Goal: Complete application form

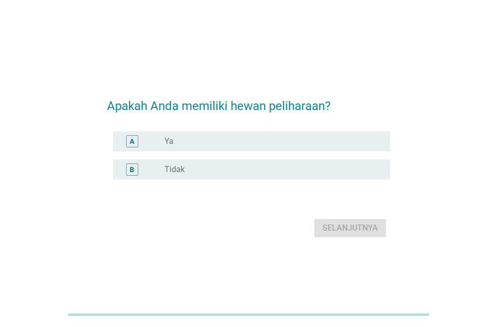
click at [172, 139] on label "Ya" at bounding box center [169, 141] width 9 height 10
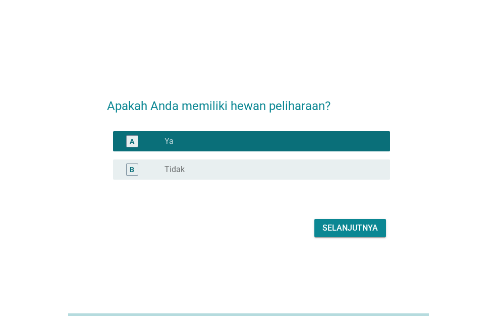
click at [343, 234] on button "Selanjutnya" at bounding box center [350, 228] width 72 height 18
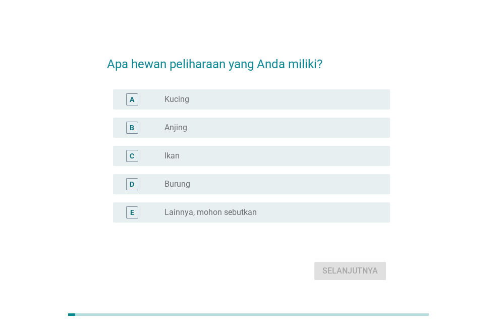
click at [177, 100] on label "Kucing" at bounding box center [177, 99] width 25 height 10
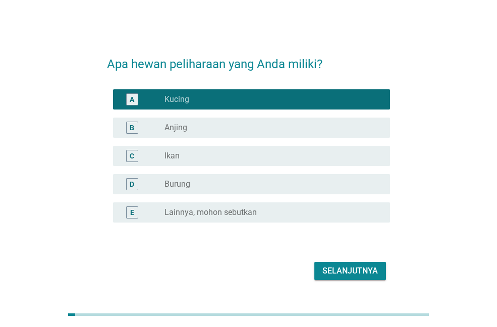
click at [355, 275] on div "Selanjutnya" at bounding box center [350, 271] width 56 height 12
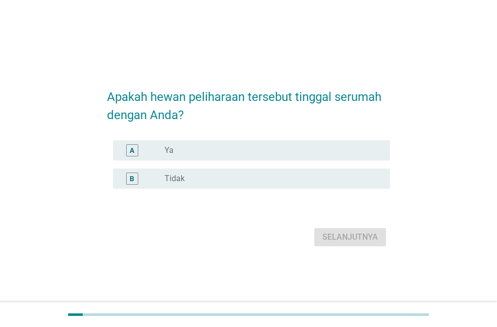
click at [186, 153] on div "radio_button_unchecked Ya" at bounding box center [269, 150] width 209 height 10
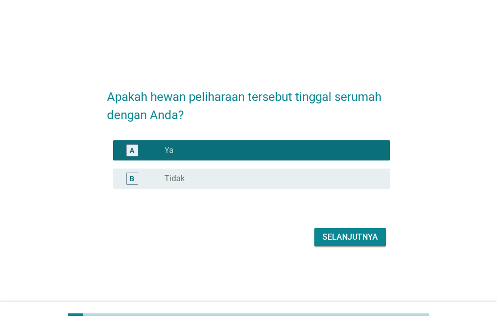
click at [330, 237] on div "Selanjutnya" at bounding box center [350, 237] width 56 height 12
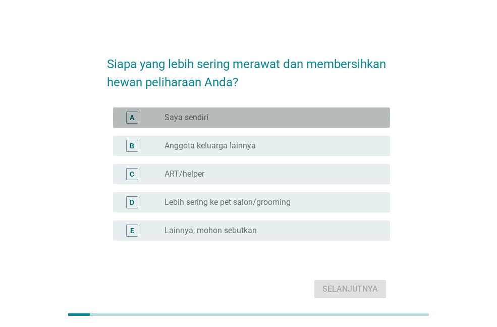
click at [197, 112] on div "radio_button_unchecked Saya sendiri" at bounding box center [274, 118] width 218 height 12
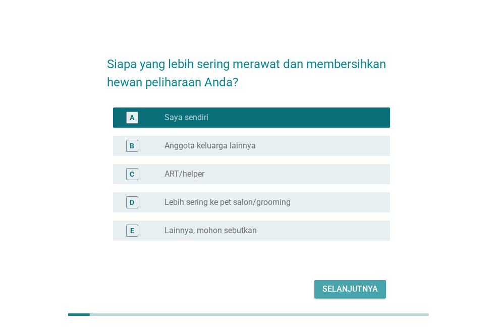
click at [347, 293] on div "Selanjutnya" at bounding box center [350, 289] width 56 height 12
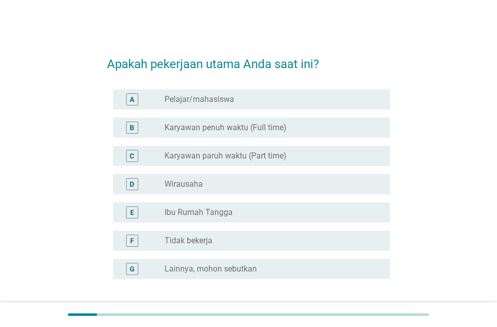
click at [215, 126] on label "Karyawan penuh waktu (Full time)" at bounding box center [226, 128] width 122 height 10
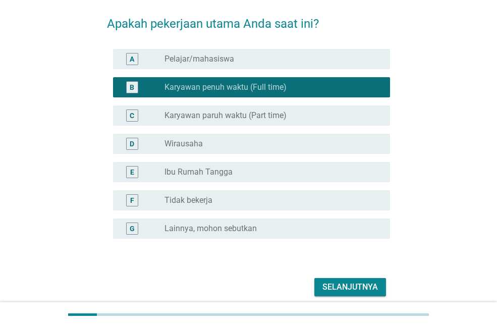
scroll to position [82, 0]
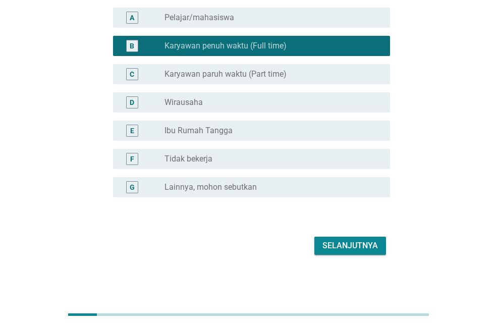
click at [344, 234] on div "Selanjutnya" at bounding box center [248, 246] width 283 height 24
click at [343, 245] on div "Selanjutnya" at bounding box center [350, 246] width 56 height 12
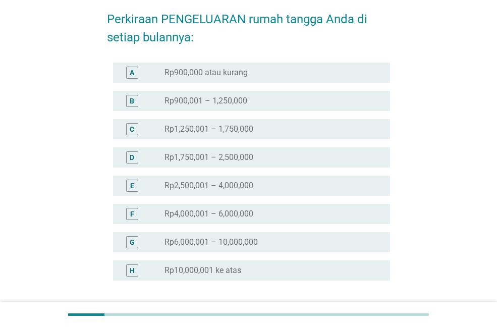
scroll to position [101, 0]
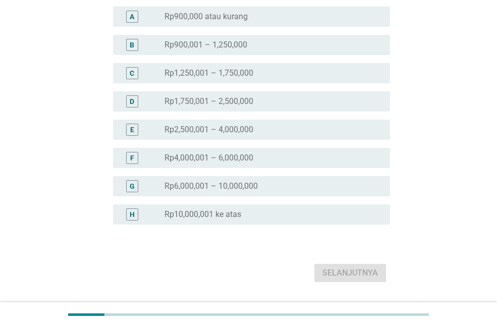
click at [230, 185] on label "Rp6,000,001 – 10,000,000" at bounding box center [211, 186] width 93 height 10
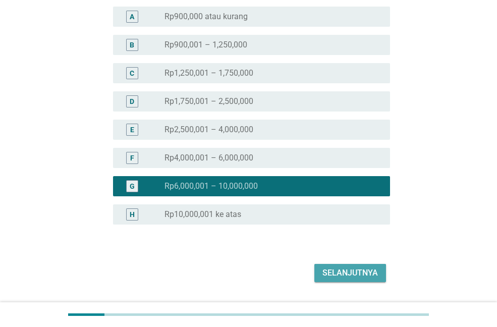
click at [339, 269] on div "Selanjutnya" at bounding box center [350, 273] width 56 height 12
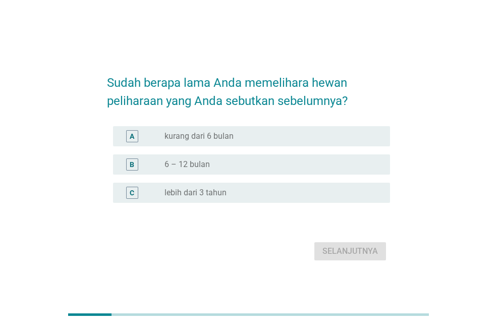
click at [223, 139] on label "kurang dari 6 bulan" at bounding box center [199, 136] width 69 height 10
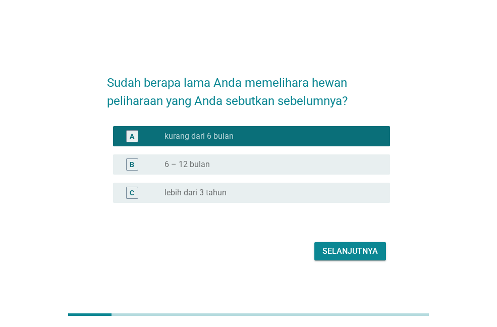
click at [215, 191] on label "lebih dari 3 tahun" at bounding box center [196, 193] width 62 height 10
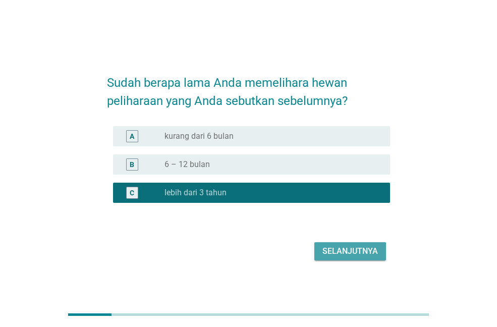
click at [338, 247] on div "Selanjutnya" at bounding box center [350, 251] width 56 height 12
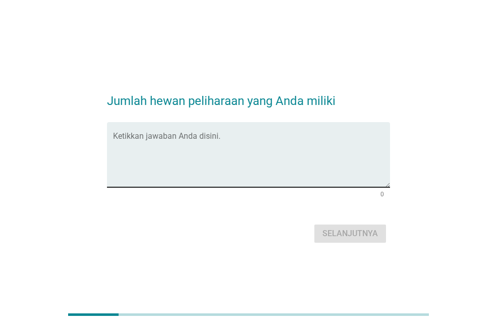
click at [231, 161] on textarea "Ketikkan jawaban Anda disini." at bounding box center [251, 160] width 277 height 53
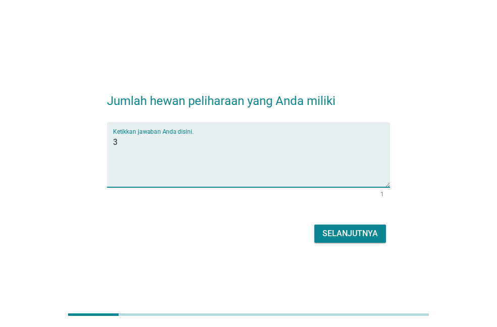
type textarea "3"
click at [344, 235] on div "Selanjutnya" at bounding box center [350, 234] width 56 height 12
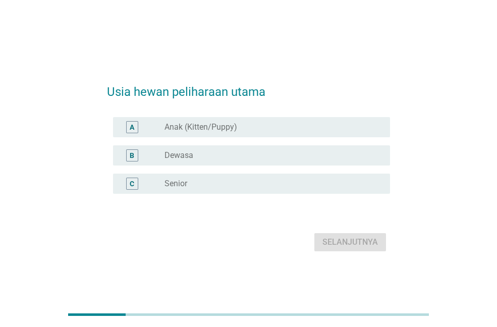
click at [200, 152] on div "radio_button_unchecked Dewasa" at bounding box center [269, 155] width 209 height 10
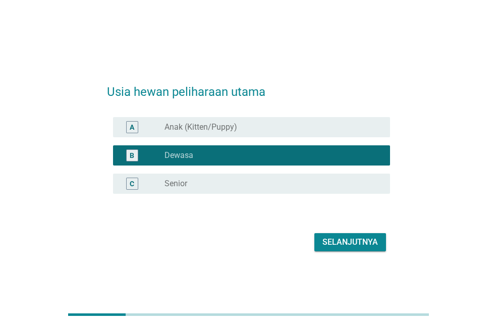
click at [203, 127] on label "Anak (Kitten/Puppy)" at bounding box center [201, 127] width 73 height 10
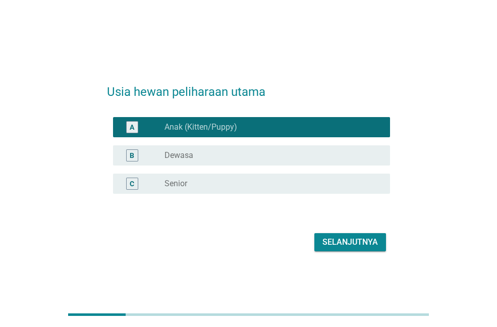
click at [204, 152] on div "radio_button_unchecked Dewasa" at bounding box center [269, 155] width 209 height 10
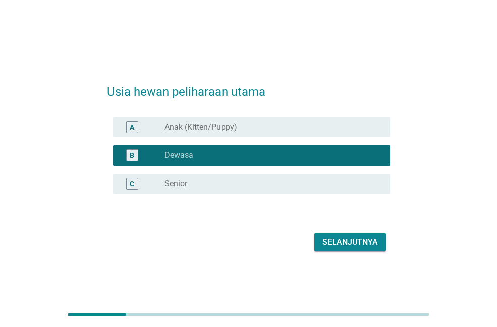
click at [331, 242] on div "Selanjutnya" at bounding box center [350, 242] width 56 height 12
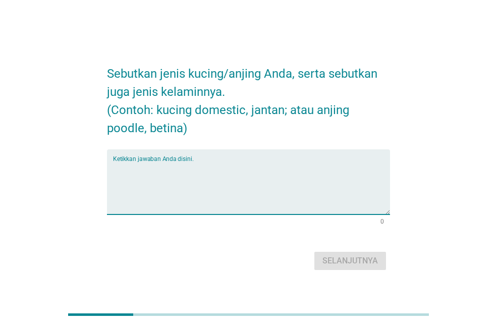
click at [218, 188] on textarea "Ketikkan jawaban Anda disini." at bounding box center [251, 187] width 277 height 53
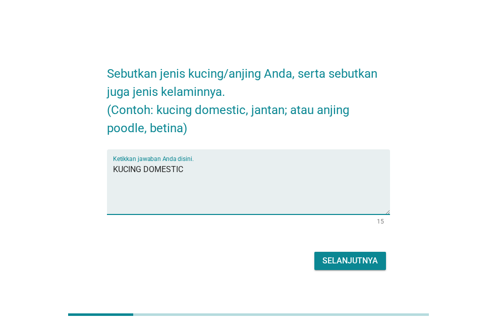
type textarea "KUCING DOMESTIC"
click at [339, 262] on div "Selanjutnya" at bounding box center [350, 261] width 56 height 12
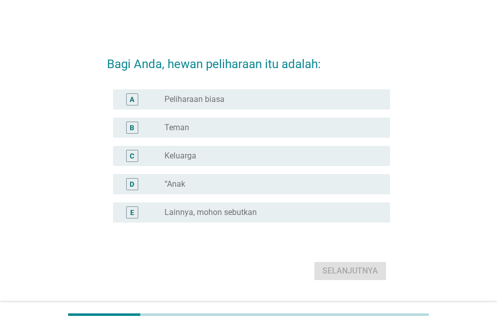
click at [198, 155] on div "radio_button_unchecked Keluarga" at bounding box center [269, 156] width 209 height 10
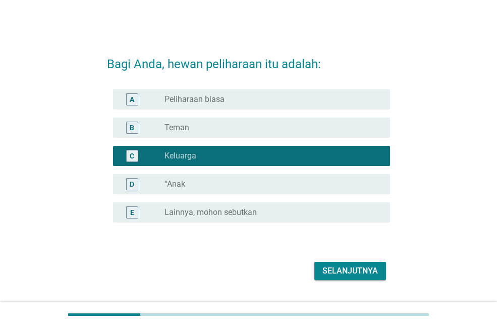
click at [344, 271] on div "Selanjutnya" at bounding box center [350, 271] width 56 height 12
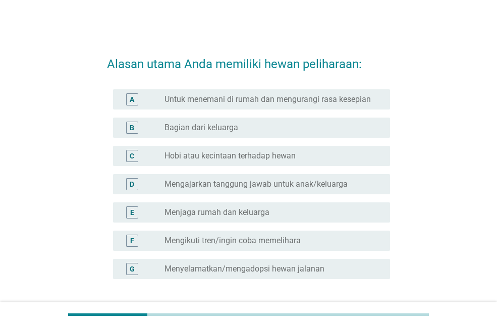
click at [177, 104] on div "radio_button_unchecked Untuk menemani di rumah dan mengurangi rasa kesepian" at bounding box center [274, 99] width 218 height 12
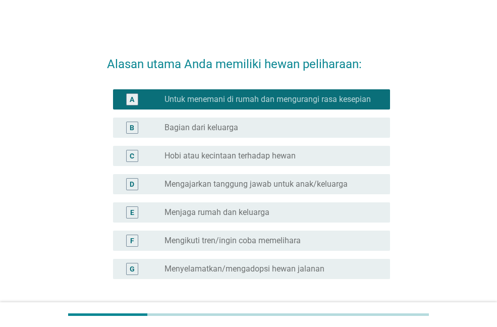
click at [177, 123] on label "Bagian dari keluarga" at bounding box center [202, 128] width 74 height 10
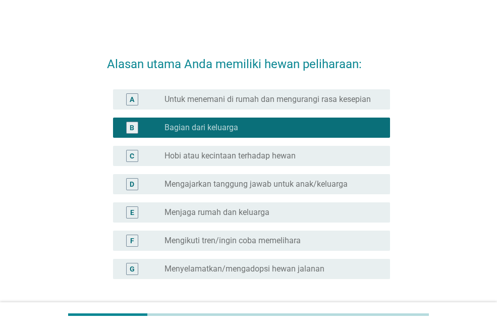
click at [321, 104] on label "Untuk menemani di rumah dan mengurangi rasa kesepian" at bounding box center [268, 99] width 206 height 10
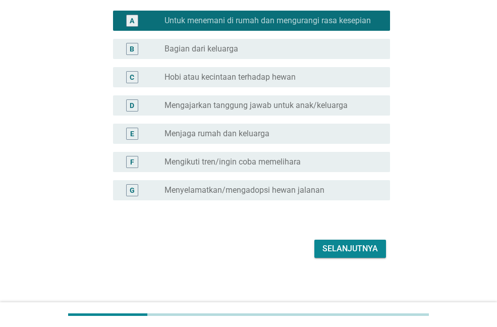
scroll to position [82, 0]
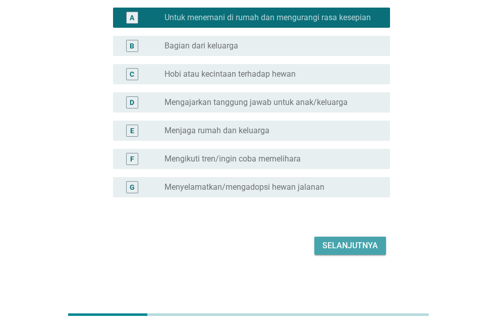
click at [337, 238] on button "Selanjutnya" at bounding box center [350, 246] width 72 height 18
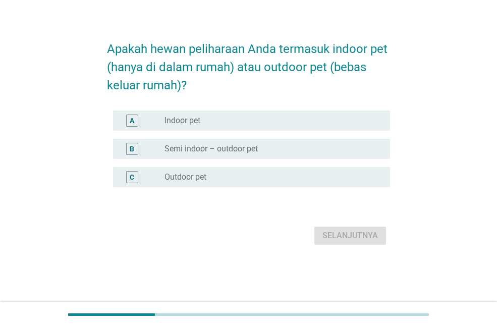
scroll to position [0, 0]
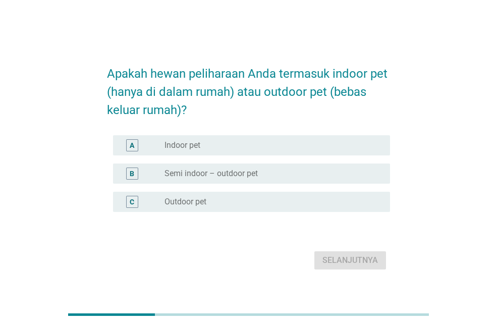
click at [213, 172] on label "Semi indoor – outdoor pet" at bounding box center [211, 174] width 93 height 10
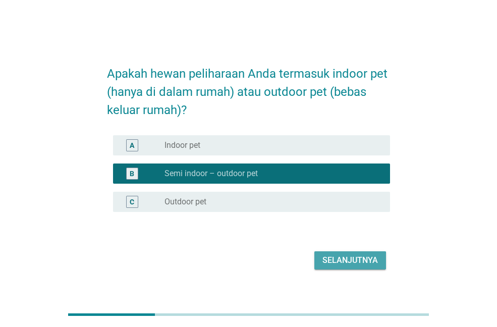
click at [346, 255] on div "Selanjutnya" at bounding box center [350, 260] width 56 height 12
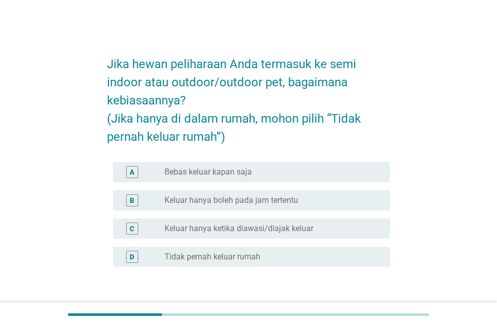
click at [234, 203] on label "Keluar hanya boleh pada jam tertentu" at bounding box center [232, 200] width 134 height 10
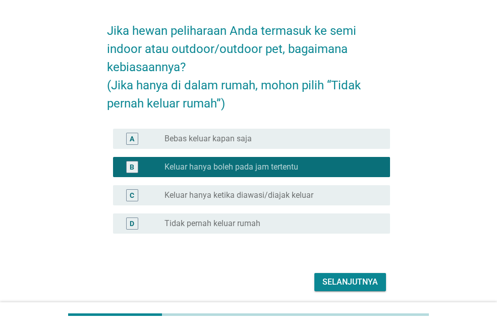
scroll to position [50, 0]
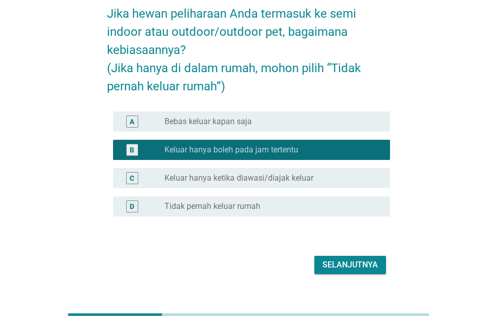
click at [340, 262] on div "Selanjutnya" at bounding box center [350, 265] width 56 height 12
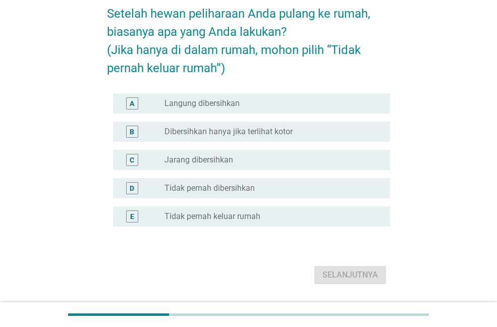
scroll to position [0, 0]
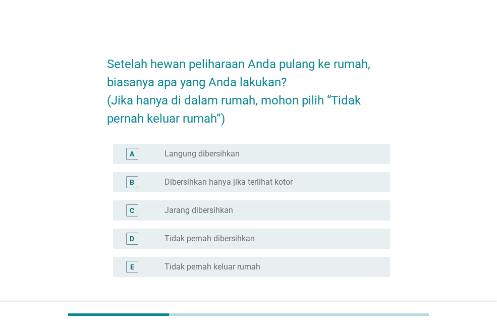
click at [215, 185] on label "Dibersihkan hanya jika terlihat kotor" at bounding box center [229, 182] width 128 height 10
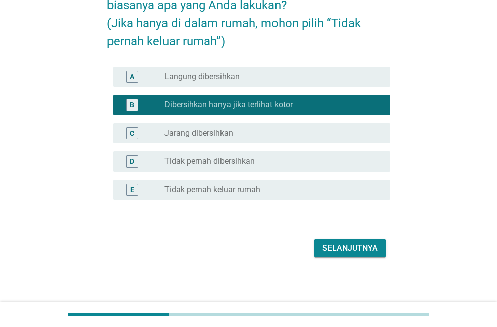
scroll to position [80, 0]
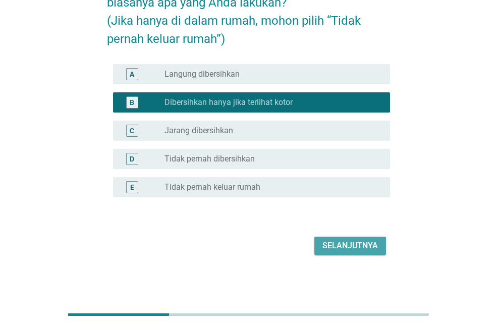
click at [349, 247] on div "Selanjutnya" at bounding box center [350, 246] width 56 height 12
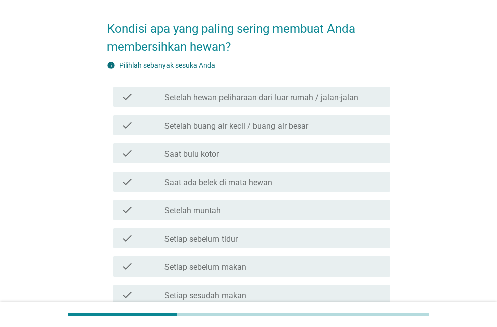
scroll to position [50, 0]
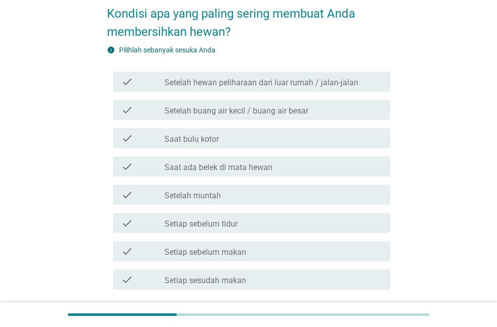
click at [205, 138] on label "Saat bulu kotor" at bounding box center [192, 139] width 55 height 10
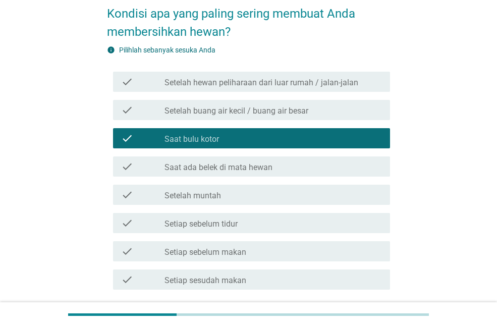
click at [221, 171] on label "Saat ada belek di mata hewan" at bounding box center [219, 167] width 108 height 10
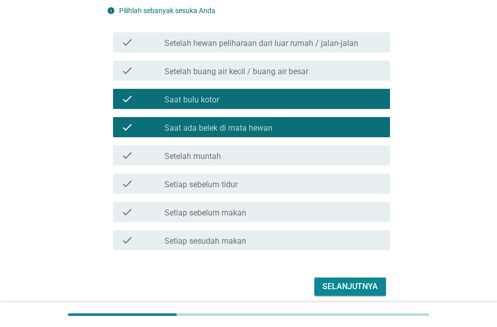
scroll to position [101, 0]
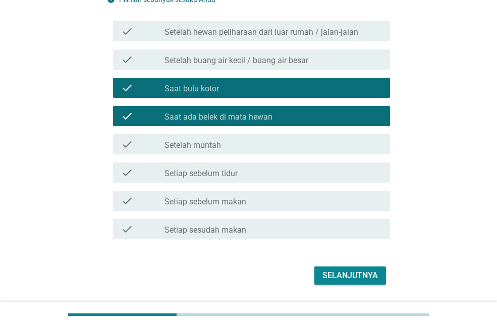
click at [224, 146] on div "check_box_outline_blank Setelah muntah" at bounding box center [274, 144] width 218 height 12
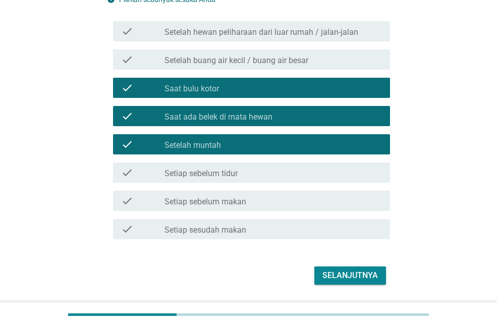
click at [271, 228] on div "check_box_outline_blank Setiap sesudah makan" at bounding box center [274, 229] width 218 height 12
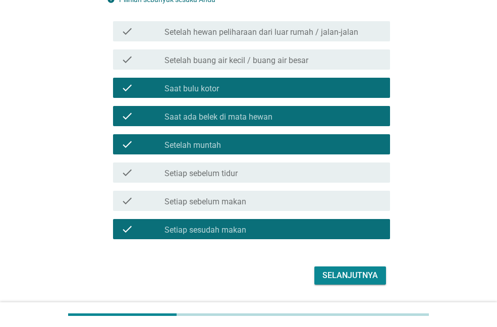
click at [338, 281] on div "Selanjutnya" at bounding box center [350, 275] width 56 height 12
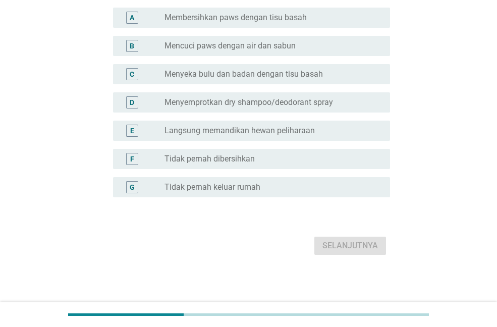
scroll to position [0, 0]
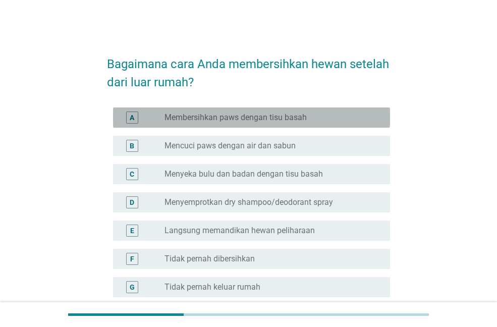
click at [216, 118] on label "Membersihkan paws dengan tisu basah" at bounding box center [236, 118] width 142 height 10
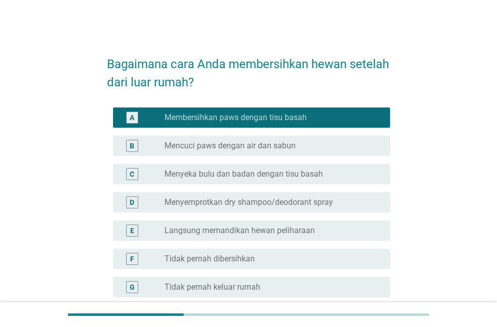
scroll to position [50, 0]
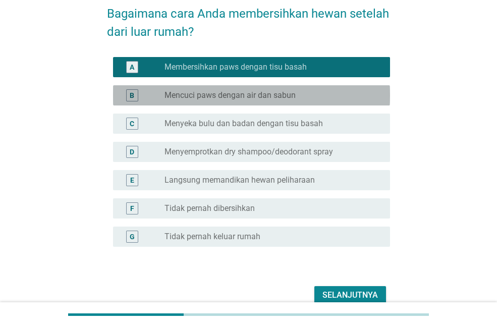
click at [242, 99] on label "Mencuci paws dengan air dan sabun" at bounding box center [230, 95] width 131 height 10
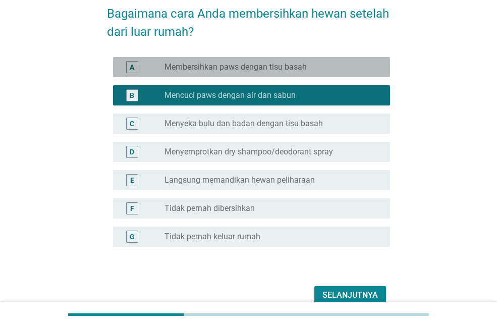
drag, startPoint x: 246, startPoint y: 71, endPoint x: 310, endPoint y: 130, distance: 87.1
click at [245, 71] on label "Membersihkan paws dengan tisu basah" at bounding box center [236, 67] width 142 height 10
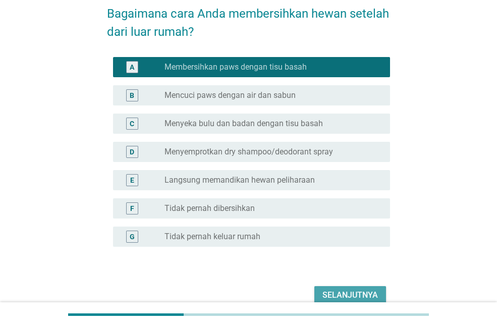
click at [337, 293] on div "Selanjutnya" at bounding box center [350, 295] width 56 height 12
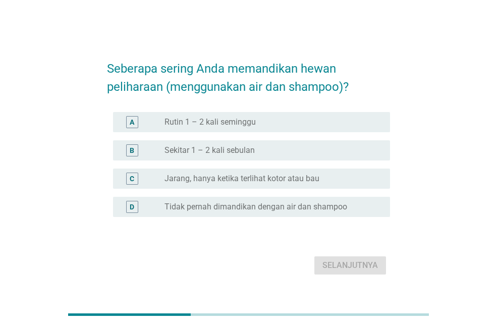
click at [220, 152] on label "Sekitar 1 – 2 kali sebulan" at bounding box center [210, 150] width 90 height 10
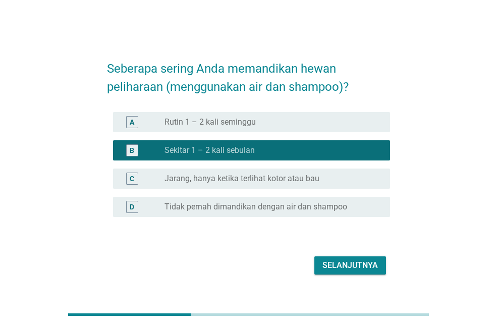
click at [336, 260] on div "Selanjutnya" at bounding box center [248, 265] width 283 height 24
click at [337, 270] on div "Selanjutnya" at bounding box center [350, 265] width 56 height 12
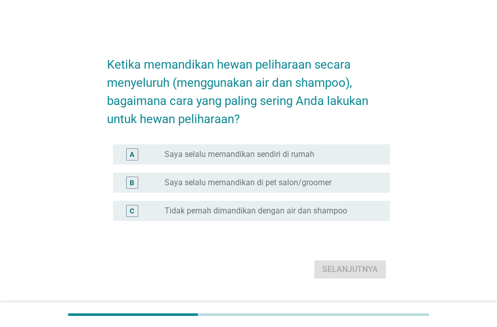
click at [245, 152] on label "Saya selalu memandikan sendiri di rumah" at bounding box center [240, 154] width 150 height 10
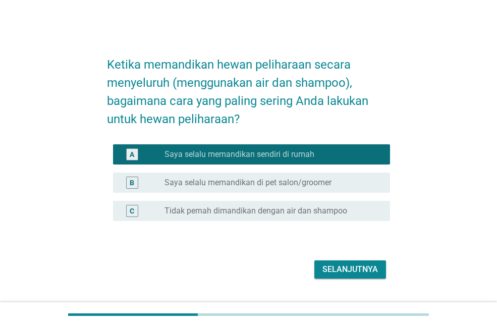
click at [331, 262] on button "Selanjutnya" at bounding box center [350, 269] width 72 height 18
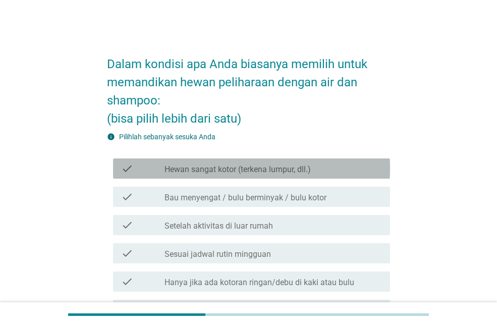
click at [245, 170] on label "Hewan sangat kotor (terkena lumpur, dll.)" at bounding box center [238, 170] width 146 height 10
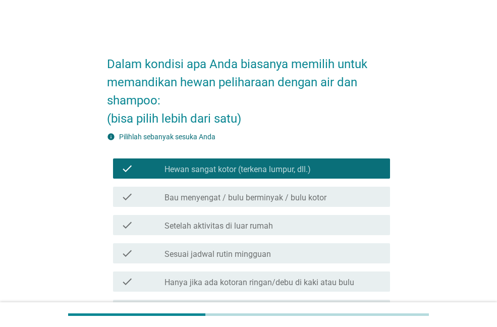
scroll to position [50, 0]
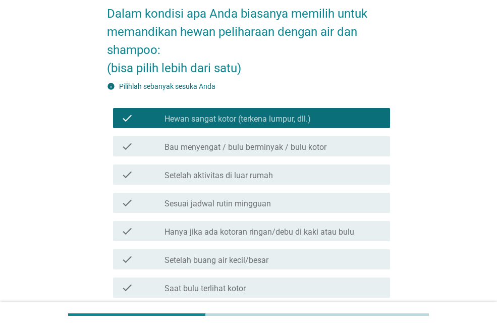
click at [258, 147] on label "Bau menyengat / bulu berminyak / bulu kotor" at bounding box center [246, 147] width 162 height 10
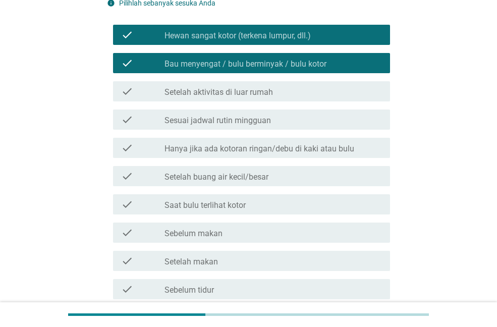
scroll to position [151, 0]
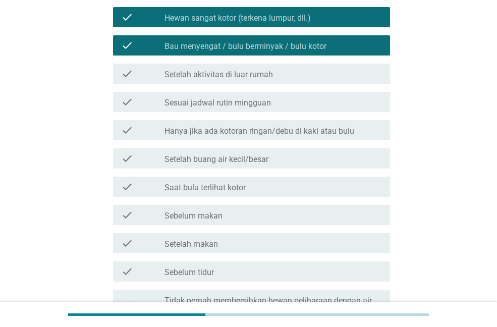
click at [258, 187] on div "check_box_outline_blank Saat bulu terlihat kotor" at bounding box center [274, 187] width 218 height 12
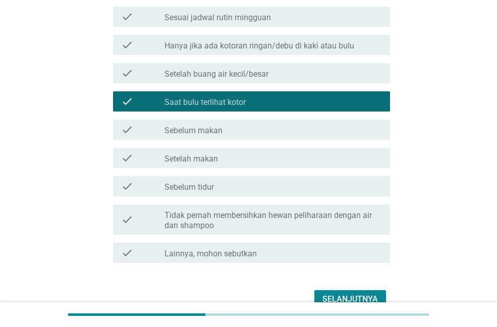
scroll to position [290, 0]
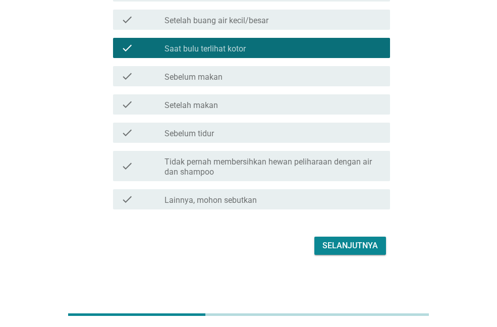
click at [340, 240] on div "Selanjutnya" at bounding box center [350, 246] width 56 height 12
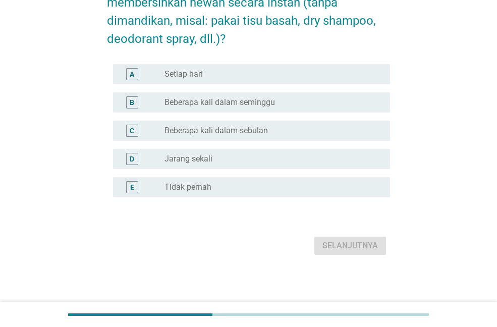
scroll to position [0, 0]
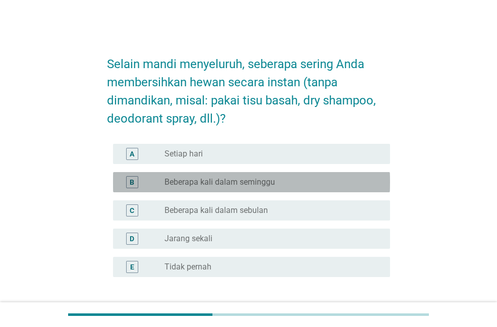
click at [237, 186] on label "Beberapa kali dalam seminggu" at bounding box center [220, 182] width 111 height 10
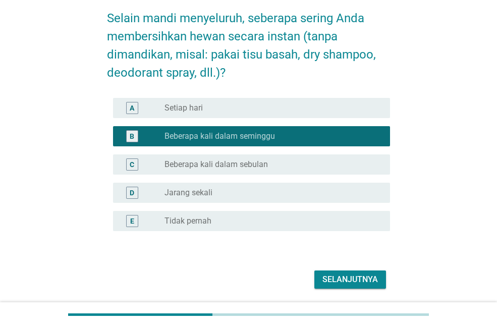
scroll to position [80, 0]
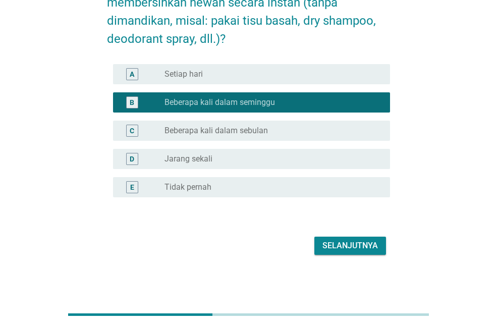
click at [336, 242] on div "Selanjutnya" at bounding box center [350, 246] width 56 height 12
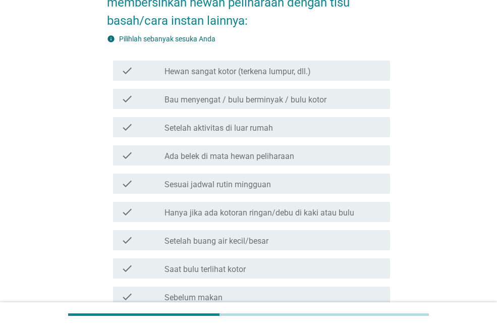
scroll to position [0, 0]
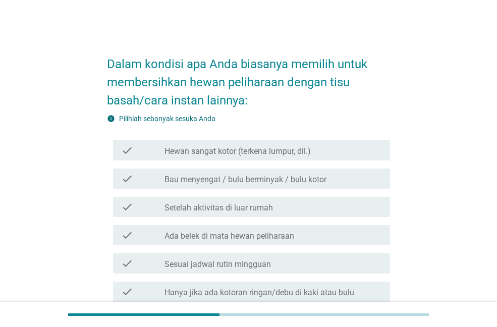
click at [240, 155] on label "Hewan sangat kotor (terkena lumpur, dll.)" at bounding box center [238, 151] width 146 height 10
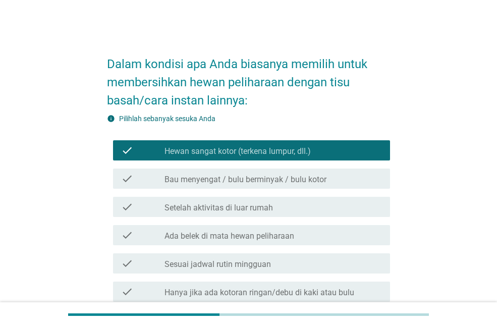
click at [236, 181] on label "Bau menyengat / bulu berminyak / bulu kotor" at bounding box center [246, 180] width 162 height 10
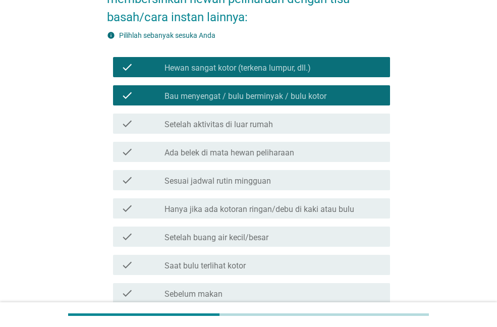
scroll to position [101, 0]
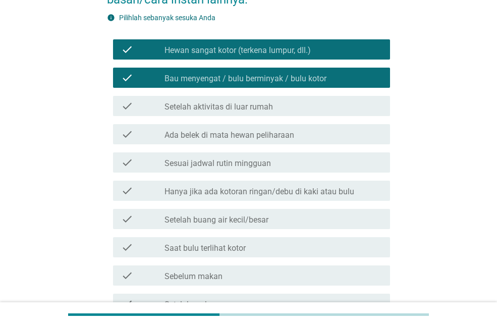
click at [244, 137] on label "Ada belek di mata hewan peliharaan" at bounding box center [230, 135] width 130 height 10
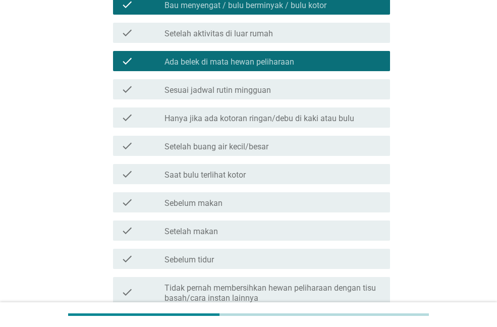
scroll to position [252, 0]
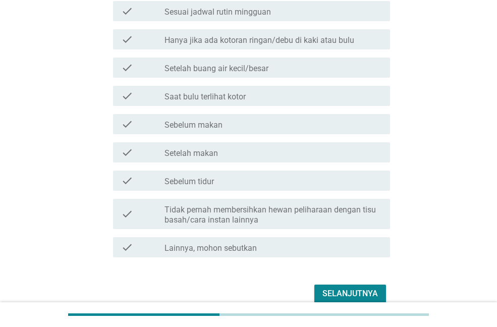
click at [233, 101] on label "Saat bulu terlihat kotor" at bounding box center [205, 97] width 81 height 10
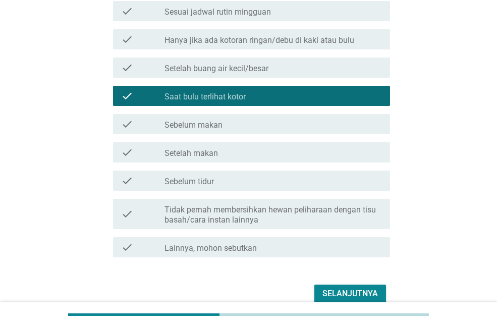
click at [333, 289] on div "Selanjutnya" at bounding box center [350, 294] width 56 height 12
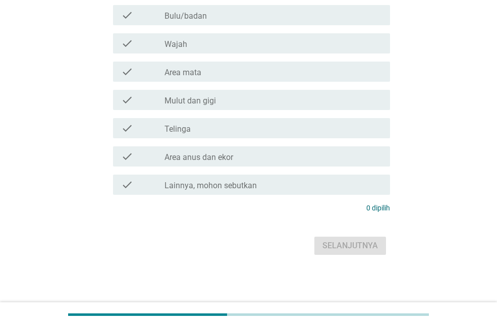
scroll to position [0, 0]
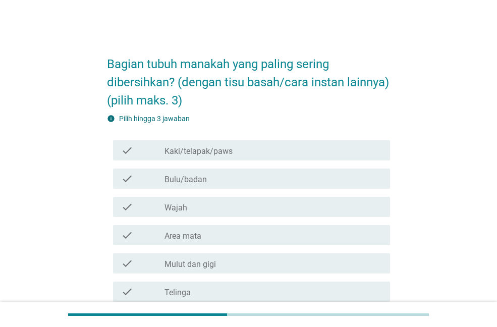
click at [199, 185] on label "Bulu/badan" at bounding box center [186, 180] width 42 height 10
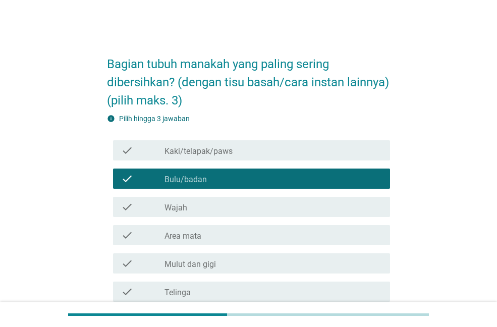
click at [206, 156] on label "Kaki/telapak/paws" at bounding box center [199, 151] width 68 height 10
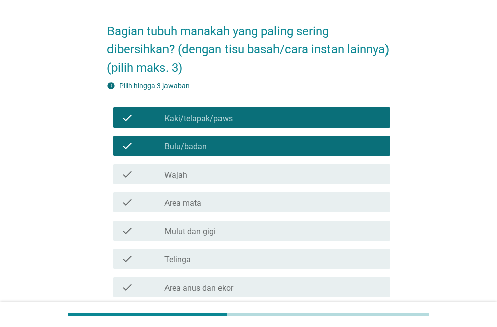
scroll to position [50, 0]
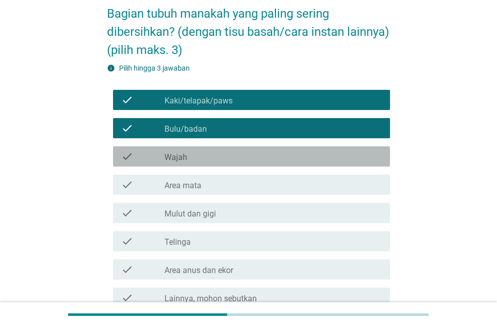
click at [193, 162] on div "check_box_outline_blank Wajah" at bounding box center [274, 156] width 218 height 12
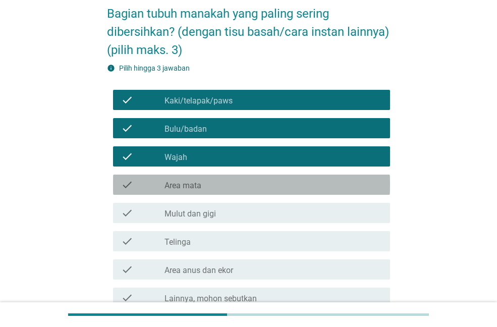
click at [195, 191] on label "Area mata" at bounding box center [183, 186] width 37 height 10
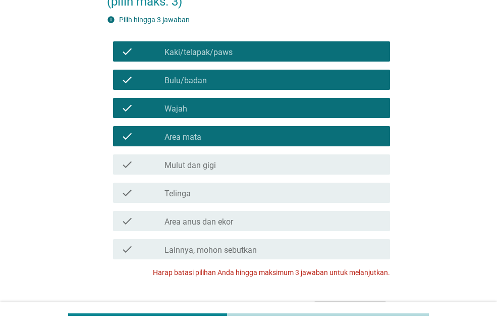
scroll to position [151, 0]
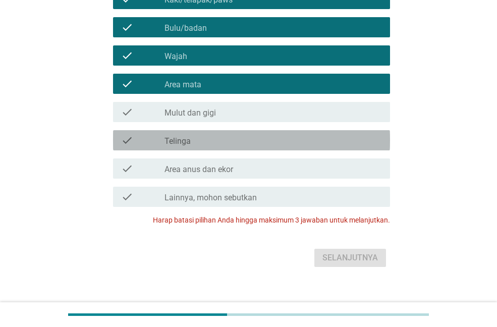
click at [204, 146] on div "check_box_outline_blank Telinga" at bounding box center [274, 140] width 218 height 12
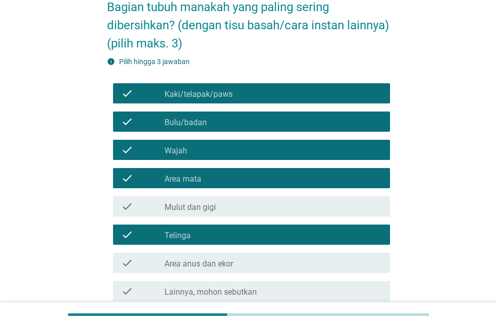
scroll to position [50, 0]
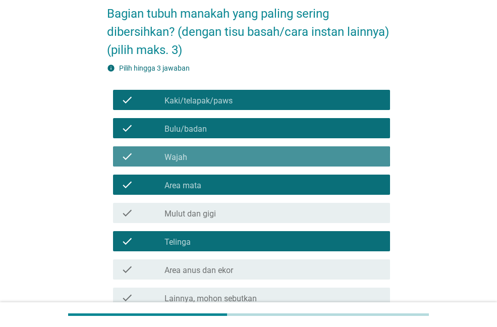
click at [208, 167] on div "check check_box_outline_blank Wajah" at bounding box center [251, 156] width 277 height 20
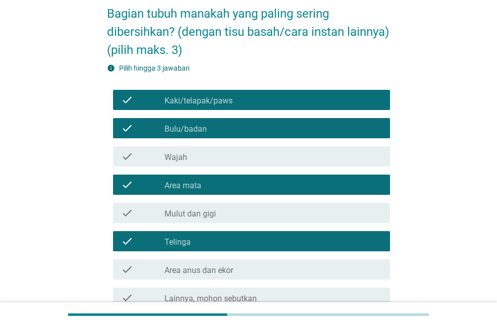
click at [203, 191] on div "check_box Area mata" at bounding box center [274, 185] width 218 height 12
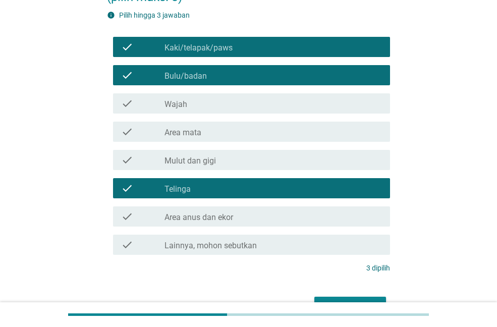
scroll to position [182, 0]
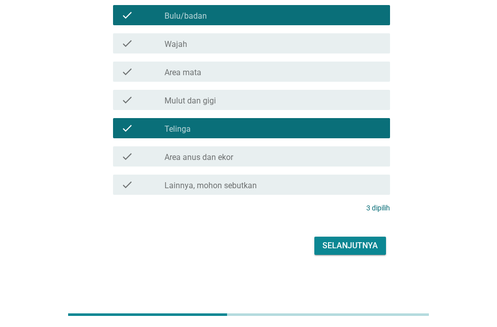
click at [335, 248] on div "Selanjutnya" at bounding box center [350, 246] width 56 height 12
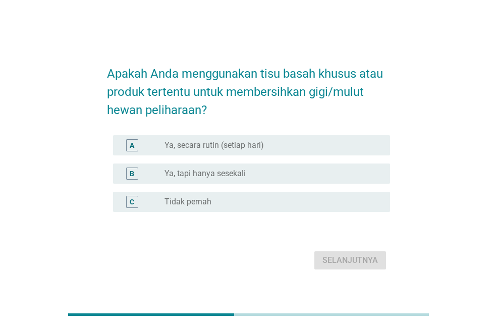
click at [218, 175] on label "Ya, tapi hanya sesekali" at bounding box center [205, 174] width 81 height 10
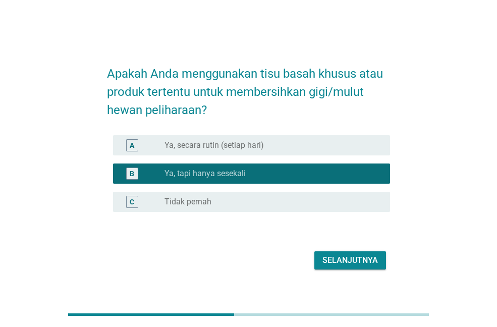
click at [334, 251] on div "Selanjutnya" at bounding box center [248, 260] width 283 height 24
click at [335, 257] on div "Selanjutnya" at bounding box center [350, 260] width 56 height 12
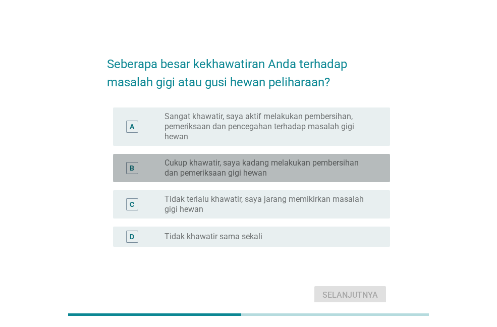
click at [203, 168] on label "Cukup khawatir, saya kadang melakukan pembersihan dan pemeriksaan gigi hewan" at bounding box center [269, 168] width 209 height 20
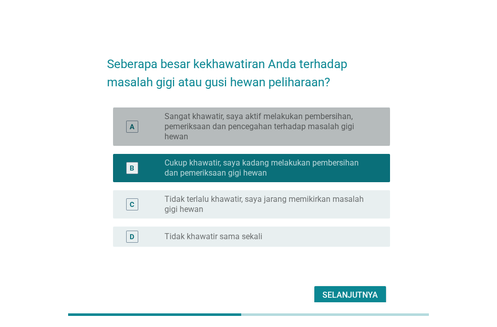
click at [203, 123] on label "Sangat khawatir, saya aktif melakukan pembersihan, pemeriksaan dan pencegahan t…" at bounding box center [269, 127] width 209 height 30
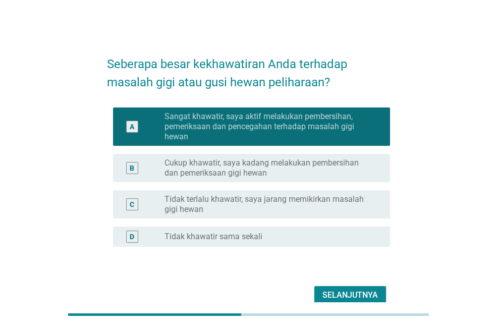
click at [352, 292] on div "Selanjutnya" at bounding box center [350, 295] width 56 height 12
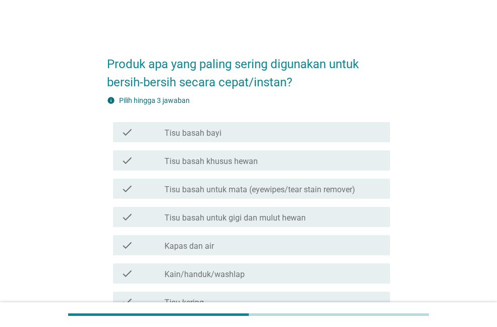
click at [200, 246] on label "Kapas dan air" at bounding box center [189, 246] width 49 height 10
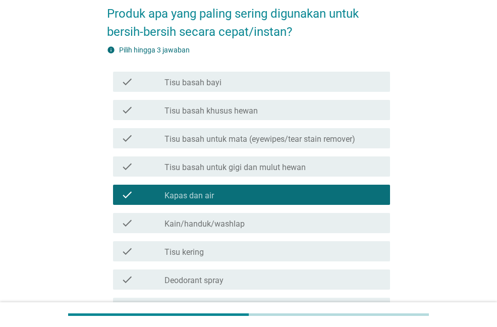
click at [207, 226] on label "Kain/handuk/washlap" at bounding box center [205, 224] width 80 height 10
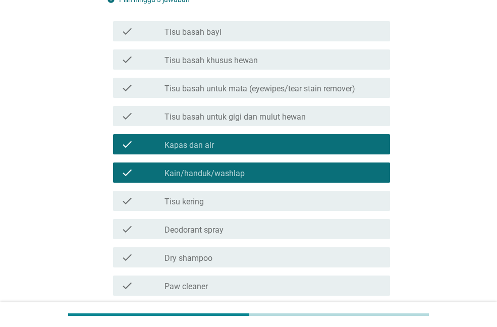
click at [202, 202] on label "Tisu kering" at bounding box center [184, 202] width 39 height 10
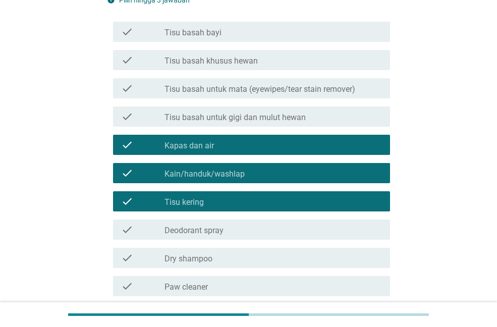
scroll to position [258, 0]
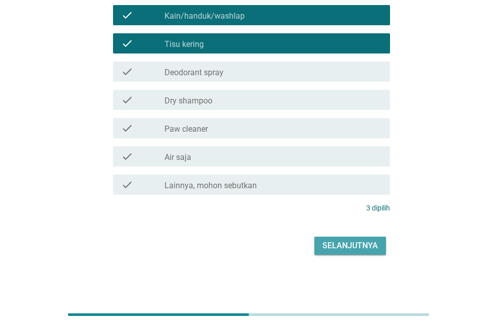
click at [366, 238] on button "Selanjutnya" at bounding box center [350, 246] width 72 height 18
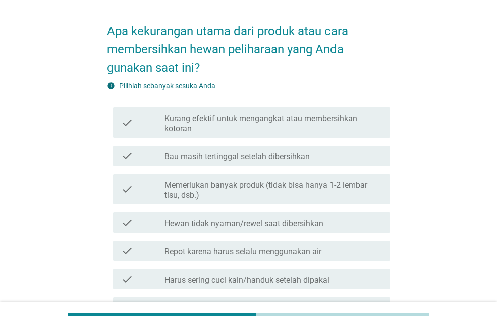
scroll to position [50, 0]
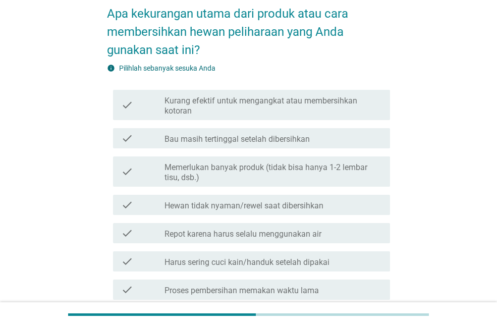
click at [251, 98] on label "Kurang efektif untuk mengangkat atau membersihkan kotoran" at bounding box center [274, 106] width 218 height 20
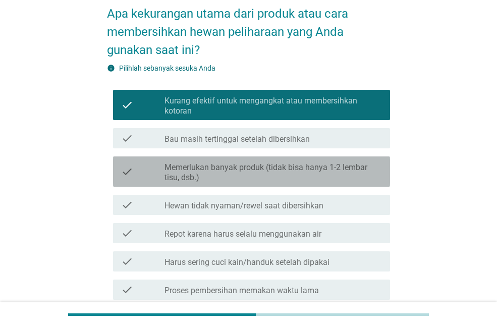
click at [235, 166] on label "Memerlukan banyak produk (tidak bisa hanya 1-2 lembar tisu, dsb.)" at bounding box center [274, 172] width 218 height 20
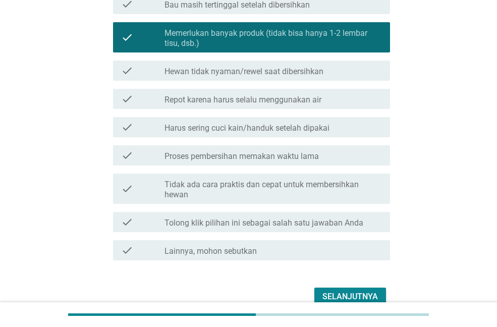
scroll to position [202, 0]
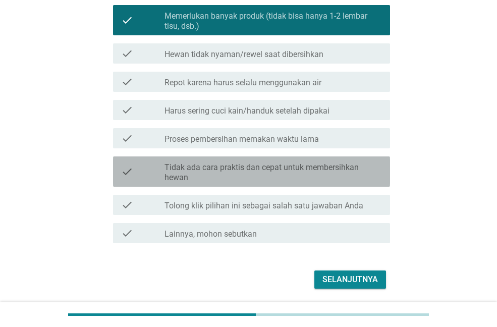
click at [232, 168] on label "Tidak ada cara praktis dan cepat untuk membersihkan hewan" at bounding box center [274, 172] width 218 height 20
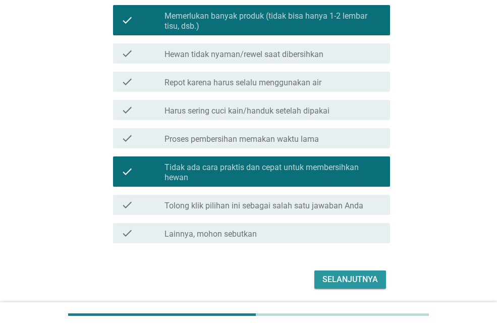
click at [337, 274] on div "Selanjutnya" at bounding box center [350, 280] width 56 height 12
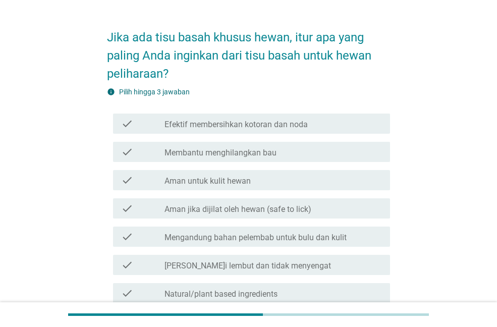
scroll to position [50, 0]
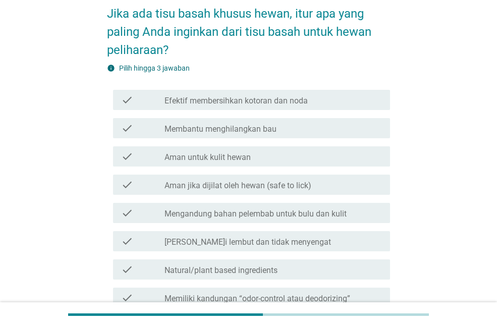
click at [244, 103] on label "Efektif membersihkan kotoran dan noda" at bounding box center [236, 101] width 143 height 10
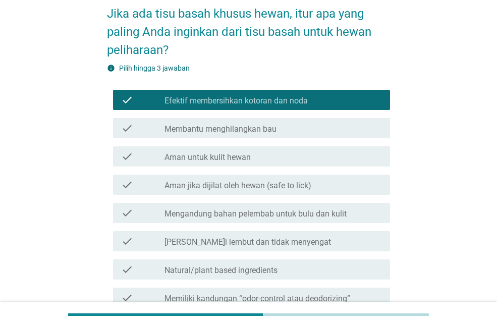
click at [242, 127] on label "Membantu menghilangkan bau" at bounding box center [221, 129] width 112 height 10
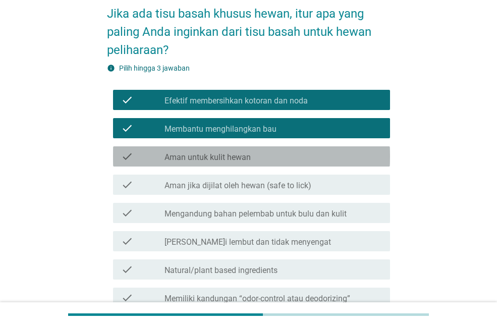
click at [228, 152] on label "Aman untuk kulit hewan" at bounding box center [208, 157] width 86 height 10
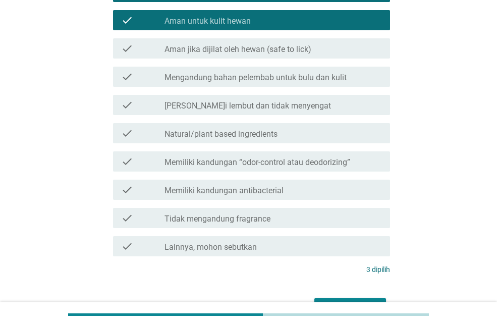
scroll to position [248, 0]
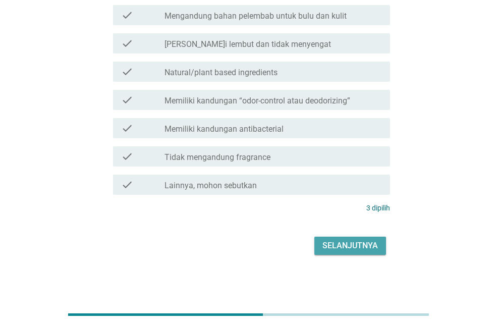
click at [338, 240] on div "Selanjutnya" at bounding box center [350, 246] width 56 height 12
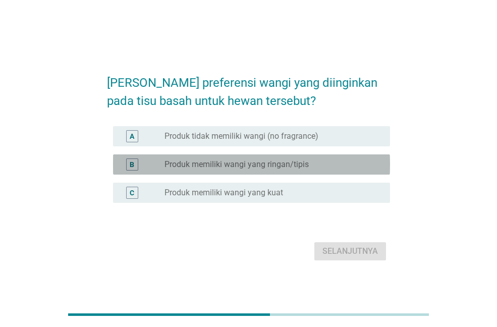
click at [247, 163] on label "Produk memiliki wangi yang ringan/tipis" at bounding box center [237, 164] width 144 height 10
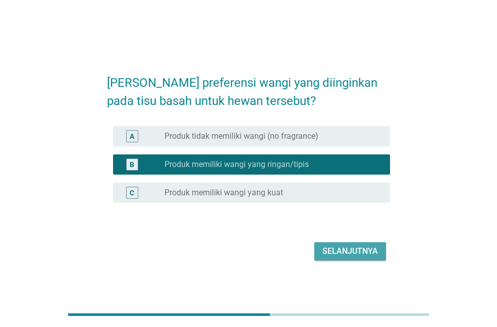
click at [344, 246] on div "Selanjutnya" at bounding box center [350, 251] width 56 height 12
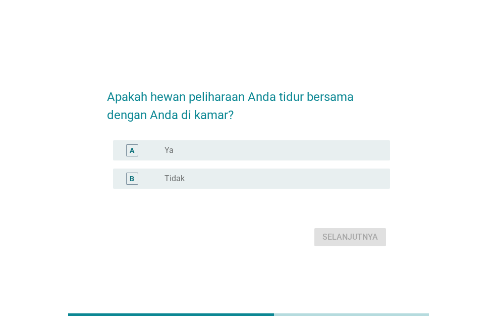
drag, startPoint x: 266, startPoint y: 151, endPoint x: 316, endPoint y: 204, distance: 72.5
click at [266, 151] on div "radio_button_unchecked Ya" at bounding box center [269, 150] width 209 height 10
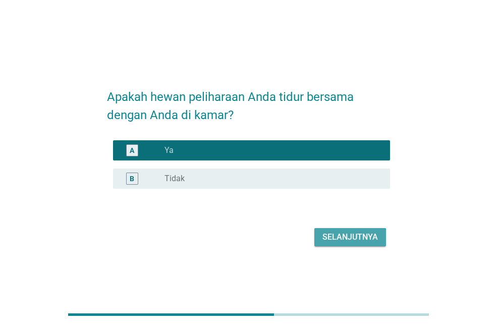
click at [354, 236] on div "Selanjutnya" at bounding box center [350, 237] width 56 height 12
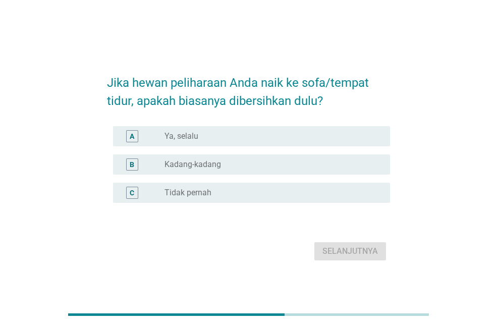
click at [228, 168] on div "radio_button_unchecked Kadang-kadang" at bounding box center [269, 164] width 209 height 10
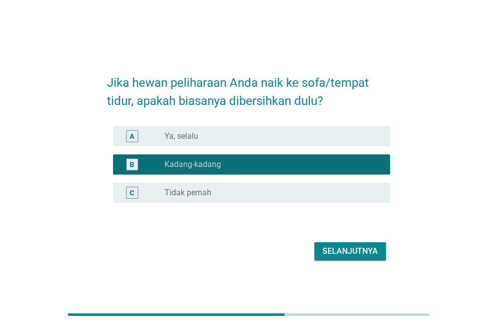
click at [356, 254] on div "Selanjutnya" at bounding box center [350, 251] width 56 height 12
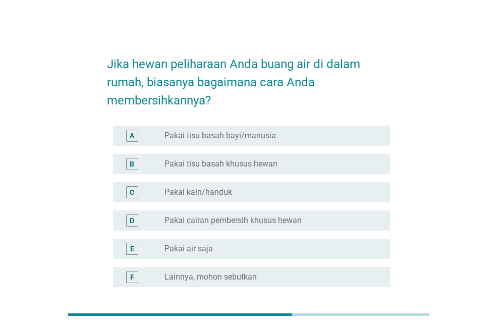
click at [241, 223] on label "Pakai cairan pembersih khusus hewan" at bounding box center [233, 220] width 137 height 10
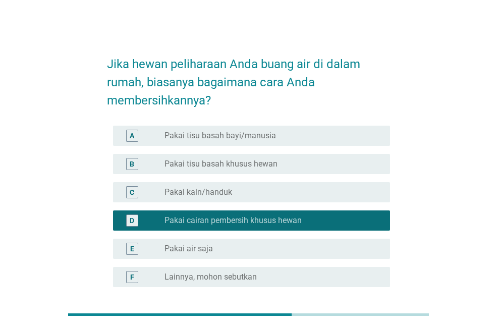
click at [226, 244] on div "radio_button_unchecked Pakai air saja" at bounding box center [269, 249] width 209 height 10
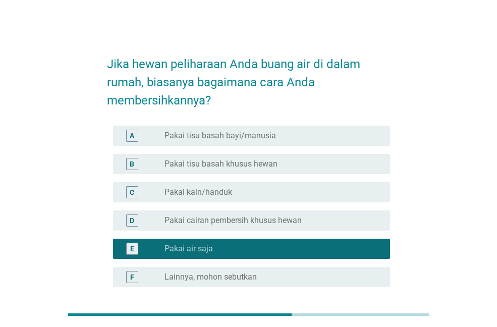
click at [248, 221] on label "Pakai cairan pembersih khusus hewan" at bounding box center [233, 220] width 137 height 10
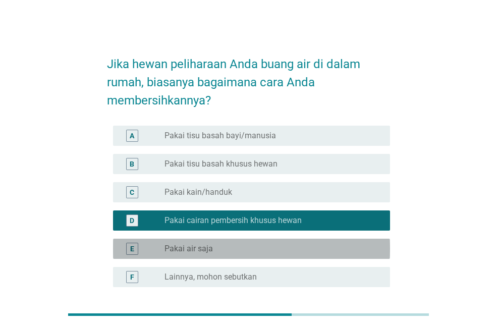
click at [228, 247] on div "radio_button_unchecked Pakai air saja" at bounding box center [269, 249] width 209 height 10
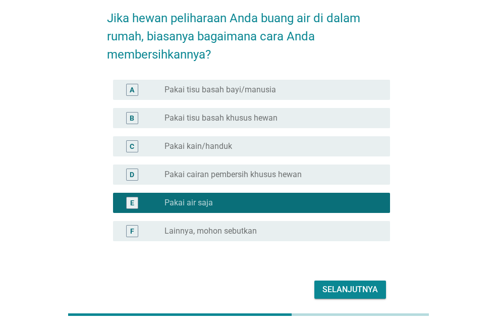
scroll to position [90, 0]
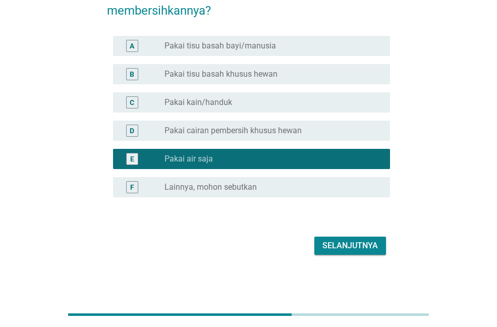
click at [344, 243] on div "Selanjutnya" at bounding box center [350, 246] width 56 height 12
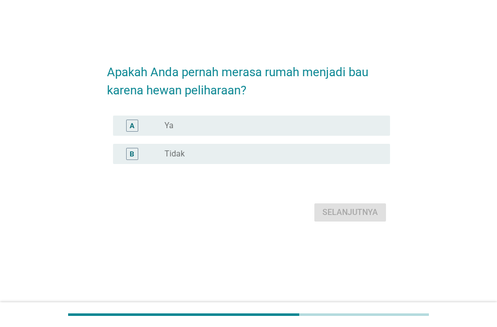
scroll to position [0, 0]
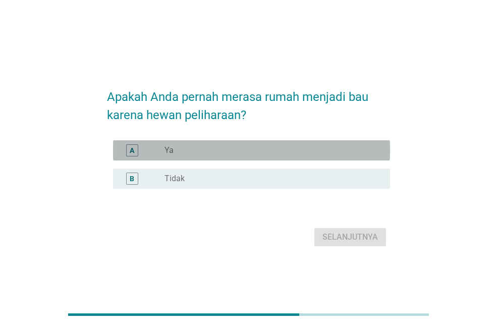
click at [195, 153] on div "radio_button_unchecked Ya" at bounding box center [269, 150] width 209 height 10
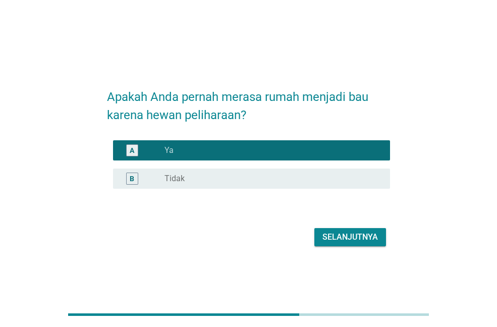
click at [357, 235] on div "Selanjutnya" at bounding box center [350, 237] width 56 height 12
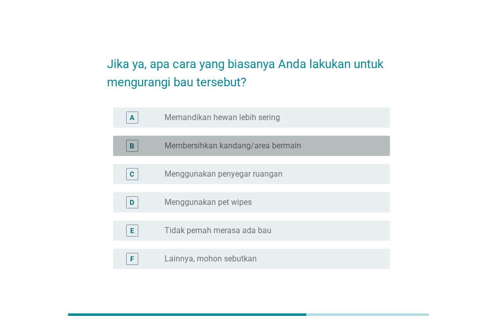
click at [258, 146] on label "Membersihkan kandang/area bermain" at bounding box center [233, 146] width 137 height 10
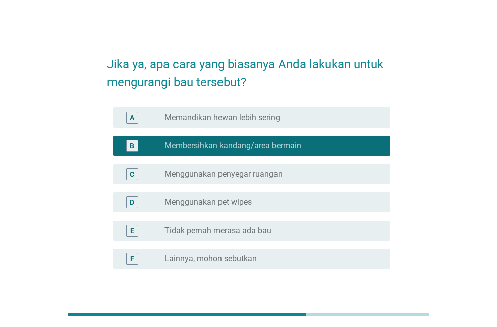
click at [269, 175] on label "Menggunakan penyegar ruangan" at bounding box center [224, 174] width 118 height 10
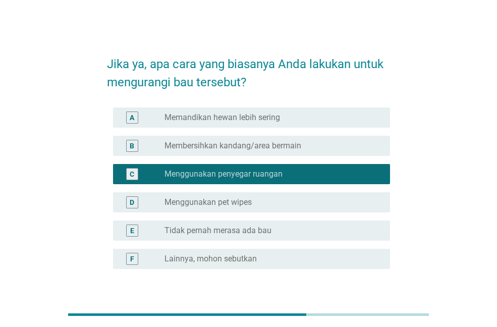
scroll to position [72, 0]
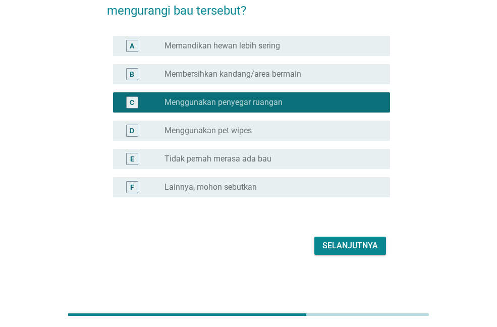
click at [351, 246] on div "Selanjutnya" at bounding box center [350, 246] width 56 height 12
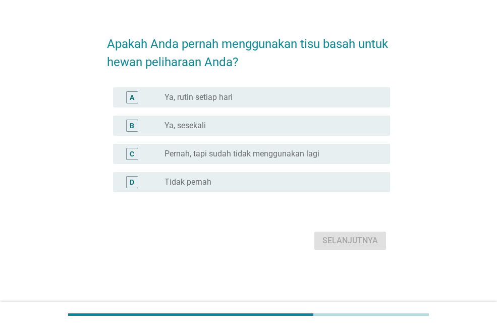
scroll to position [0, 0]
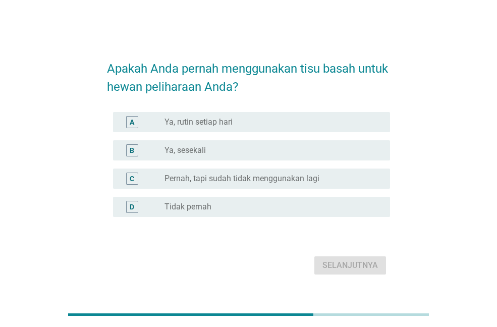
click at [207, 205] on label "Tidak pernah" at bounding box center [188, 207] width 47 height 10
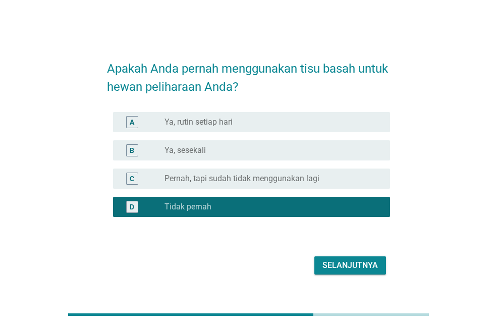
click at [336, 265] on div "Selanjutnya" at bounding box center [350, 265] width 56 height 12
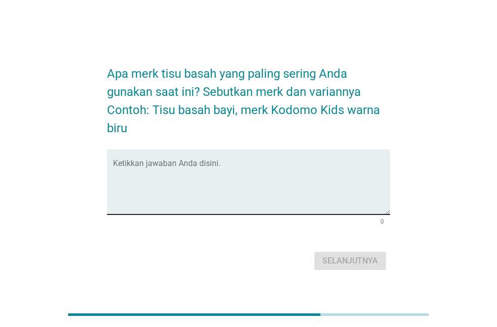
click at [198, 197] on textarea "Ketikkan jawaban Anda disini." at bounding box center [251, 187] width 277 height 53
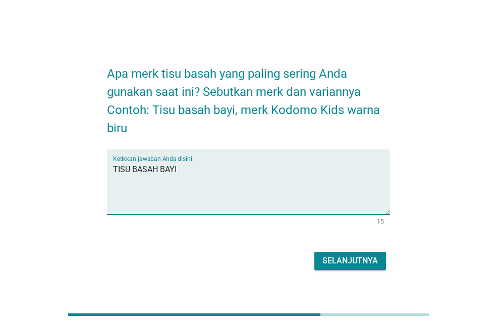
type textarea "TISU BASAH BAYI"
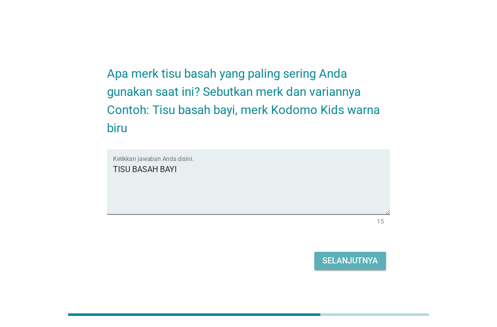
click at [364, 258] on div "Selanjutnya" at bounding box center [350, 261] width 56 height 12
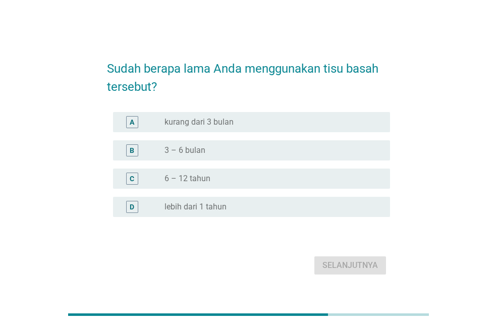
click at [198, 151] on label "3 – 6 bulan" at bounding box center [185, 150] width 41 height 10
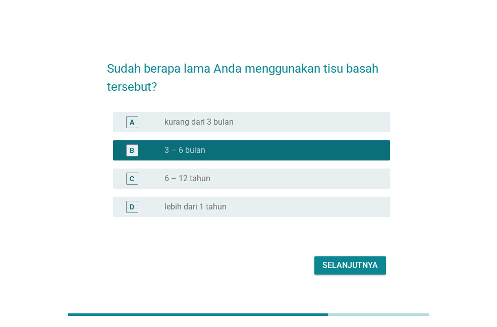
click at [203, 201] on div "radio_button_unchecked lebih dari 1 tahun" at bounding box center [274, 207] width 218 height 12
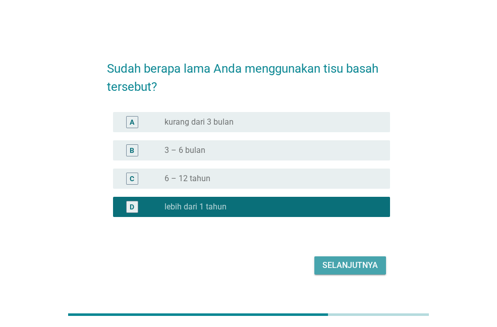
click at [333, 263] on div "Selanjutnya" at bounding box center [350, 265] width 56 height 12
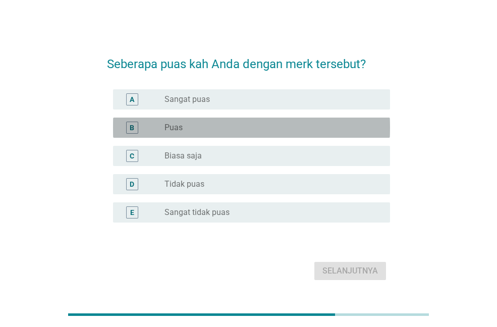
click at [188, 127] on div "radio_button_unchecked Puas" at bounding box center [269, 128] width 209 height 10
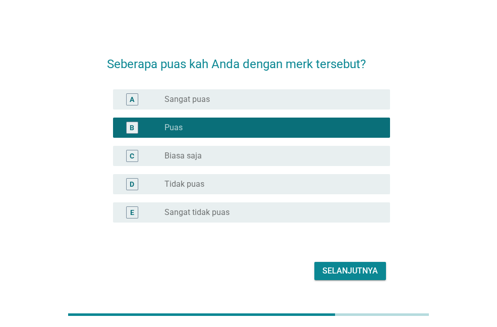
click at [341, 271] on div "Selanjutnya" at bounding box center [350, 271] width 56 height 12
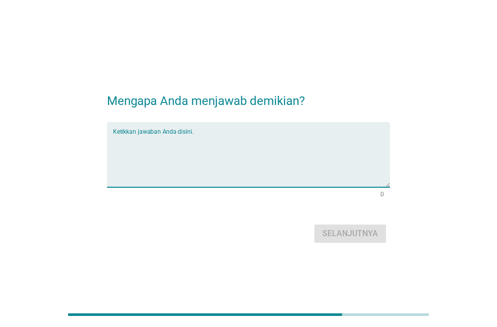
click at [166, 164] on textarea "Ketikkan jawaban Anda disini." at bounding box center [251, 160] width 277 height 53
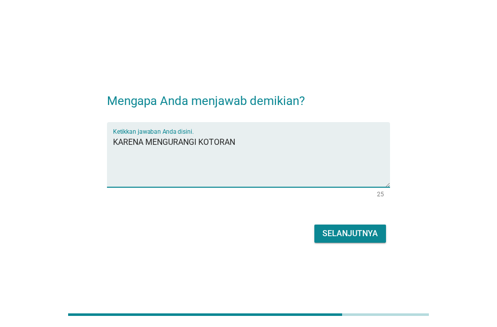
type textarea "KARENA MENGURANGI KOTORAN"
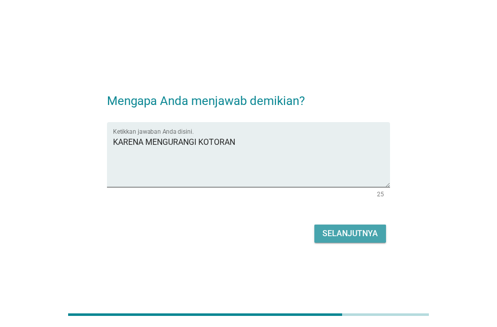
click at [328, 228] on div "Selanjutnya" at bounding box center [350, 234] width 56 height 12
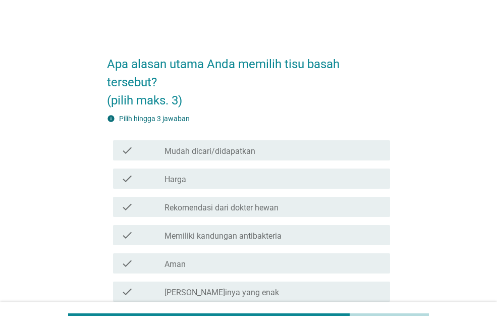
click at [220, 183] on div "check_box_outline_blank Harga" at bounding box center [274, 179] width 218 height 12
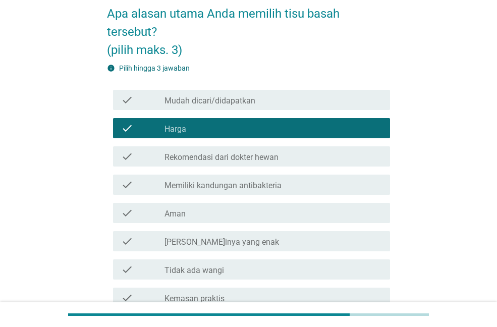
scroll to position [101, 0]
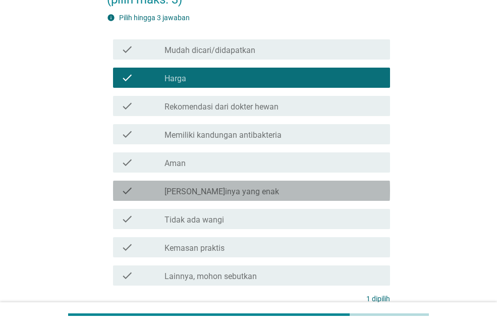
click at [218, 196] on label "[PERSON_NAME]inya yang enak" at bounding box center [222, 192] width 115 height 10
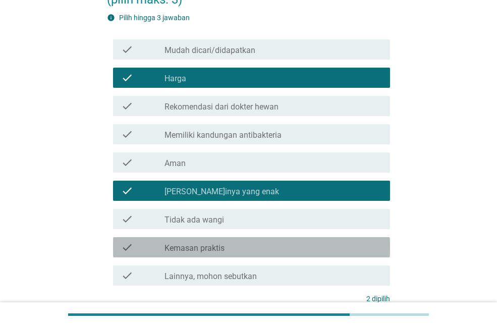
click at [211, 246] on label "Kemasan praktis" at bounding box center [195, 248] width 60 height 10
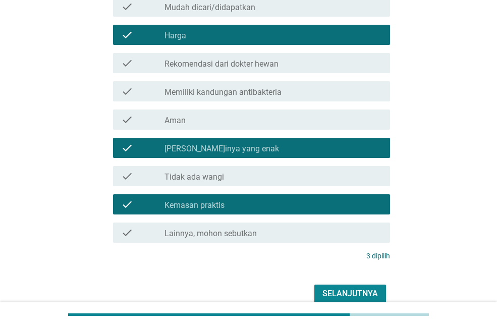
scroll to position [192, 0]
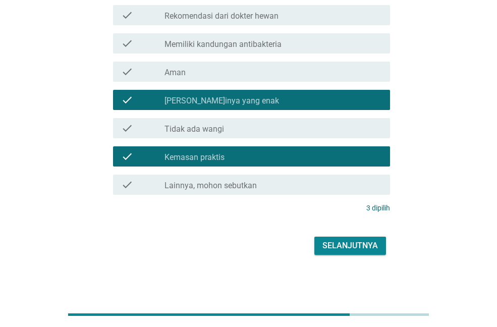
click at [355, 252] on button "Selanjutnya" at bounding box center [350, 246] width 72 height 18
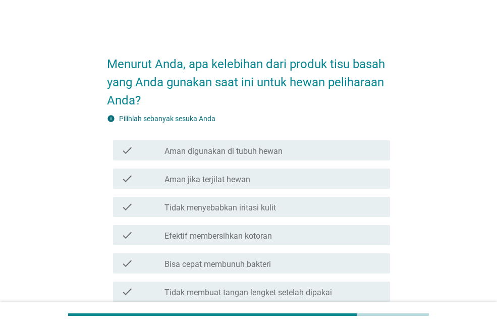
click at [222, 231] on label "Efektif membersihkan kotoran" at bounding box center [218, 236] width 107 height 10
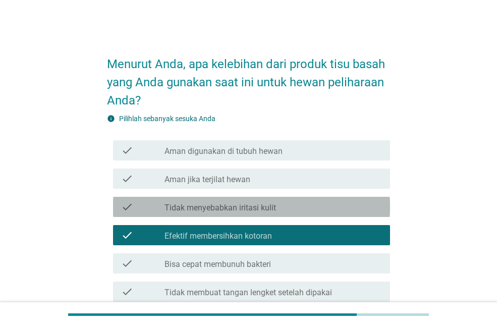
click at [227, 206] on label "Tidak menyebabkan iritasi kulit" at bounding box center [221, 208] width 112 height 10
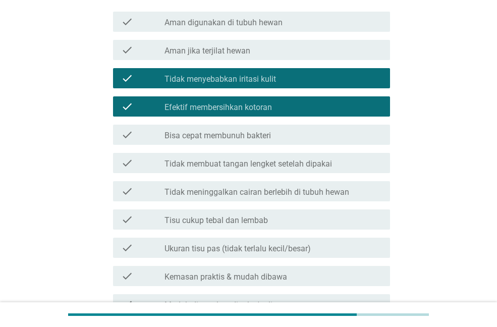
scroll to position [151, 0]
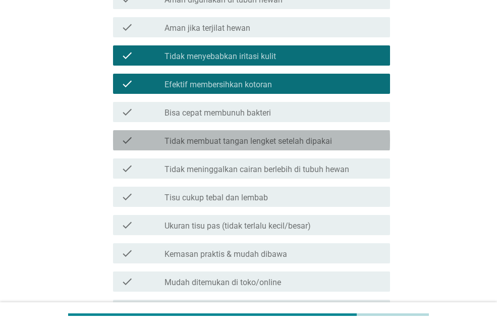
click at [237, 132] on div "check check_box_outline_blank Tidak membuat tangan lengket setelah dipakai" at bounding box center [251, 140] width 277 height 20
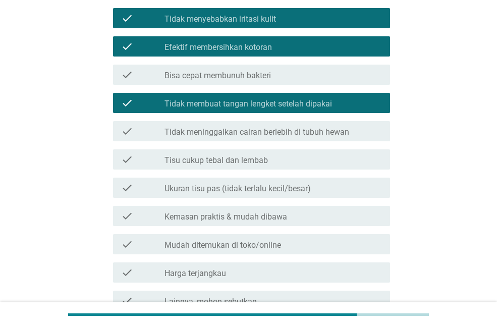
scroll to position [290, 0]
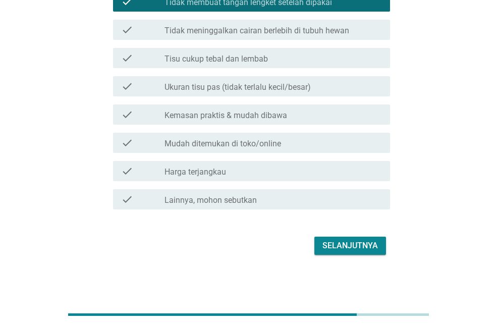
click at [346, 249] on div "Selanjutnya" at bounding box center [350, 246] width 56 height 12
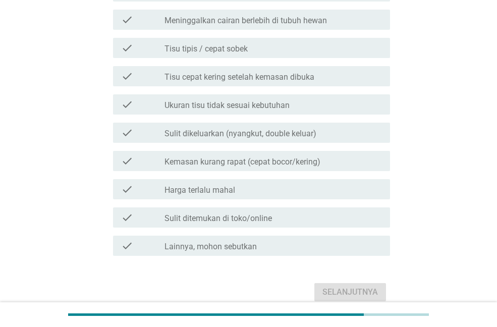
scroll to position [0, 0]
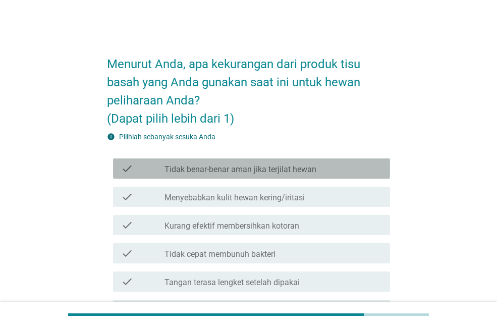
click at [205, 174] on label "Tidak benar-benar aman jika terjilat hewan" at bounding box center [241, 170] width 152 height 10
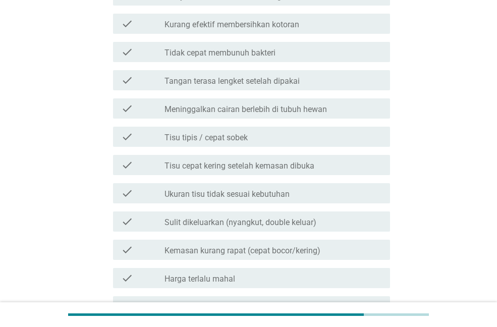
scroll to position [202, 0]
click at [197, 173] on div "check check_box_outline_blank Tisu cepat kering setelah kemasan dibuka" at bounding box center [251, 164] width 277 height 20
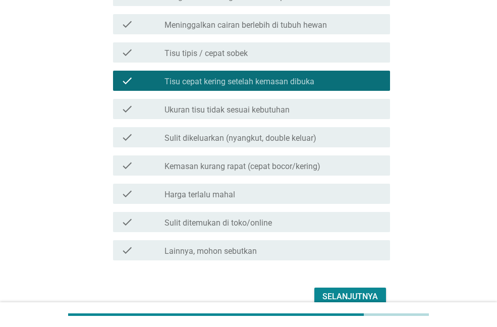
scroll to position [303, 0]
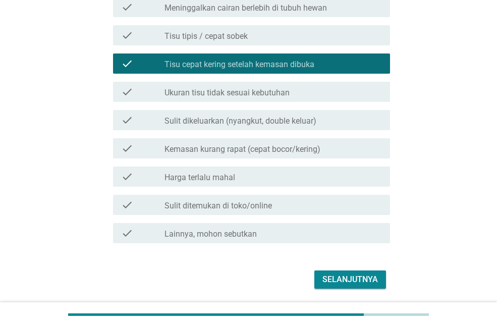
click at [362, 282] on div "Selanjutnya" at bounding box center [350, 280] width 56 height 12
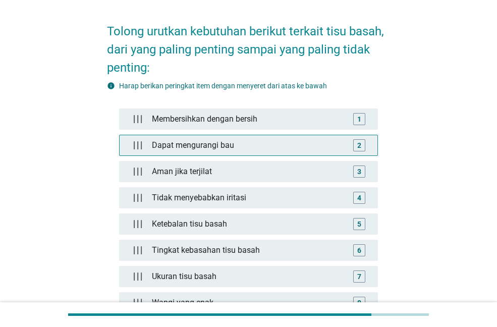
scroll to position [50, 0]
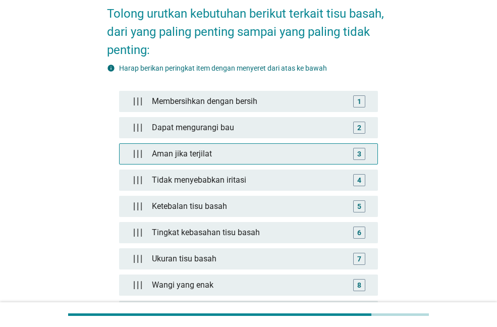
click at [197, 157] on div "Aman jika terjilat" at bounding box center [248, 154] width 201 height 20
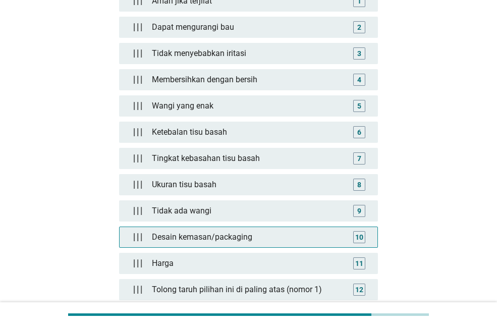
scroll to position [151, 0]
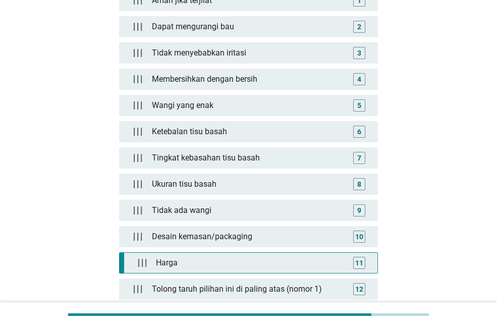
click at [193, 261] on div "Harga" at bounding box center [250, 263] width 197 height 20
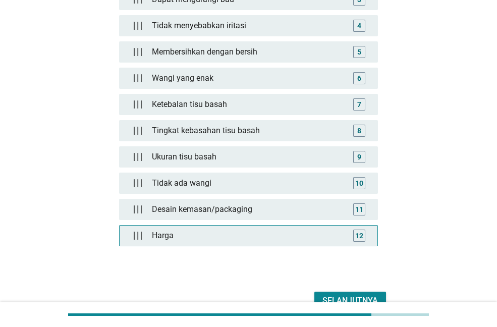
scroll to position [260, 0]
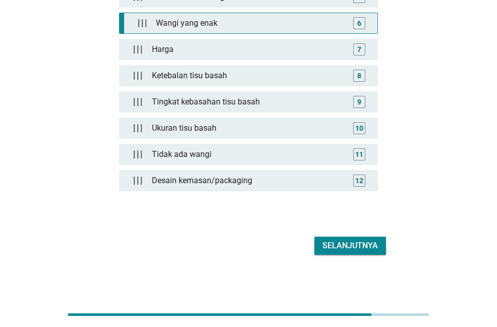
click at [193, 25] on div "Wangi yang enak" at bounding box center [250, 23] width 197 height 20
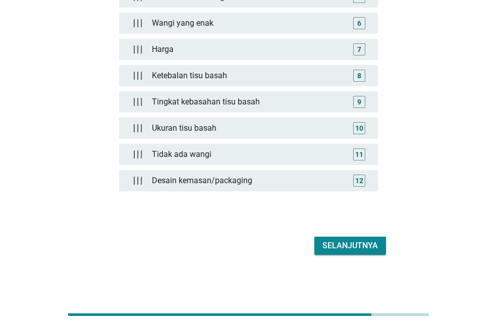
click at [343, 241] on div "Selanjutnya" at bounding box center [350, 246] width 56 height 12
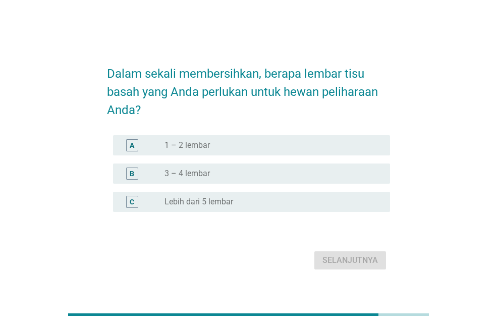
click at [214, 196] on div "radio_button_unchecked Lebih dari 5 lembar" at bounding box center [274, 202] width 218 height 12
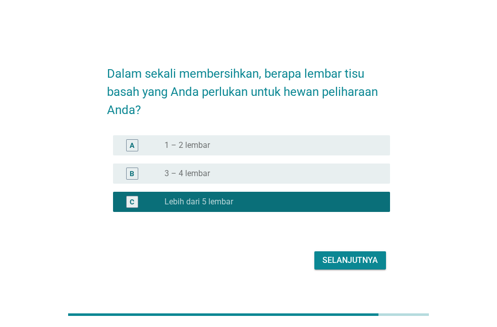
click at [361, 260] on div "Selanjutnya" at bounding box center [350, 260] width 56 height 12
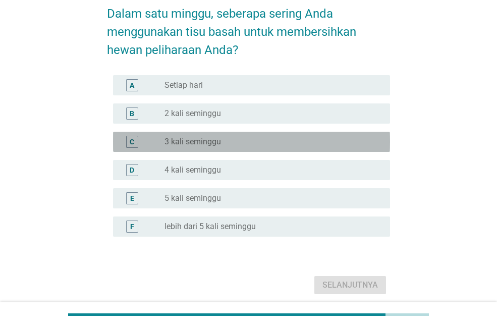
click at [193, 145] on label "3 kali seminggu" at bounding box center [193, 142] width 57 height 10
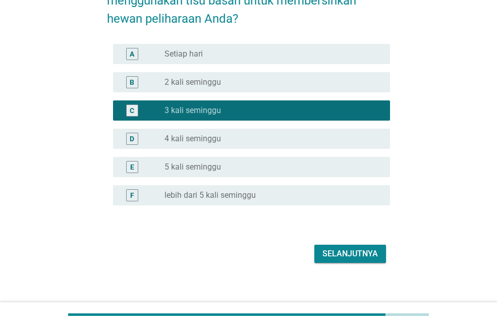
scroll to position [90, 0]
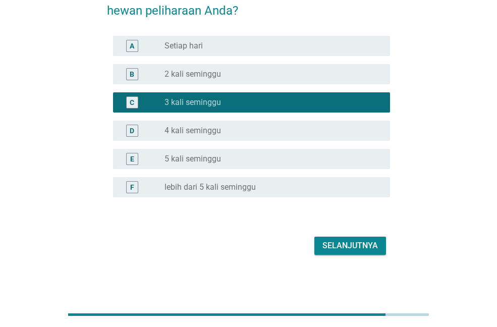
click at [340, 253] on button "Selanjutnya" at bounding box center [350, 246] width 72 height 18
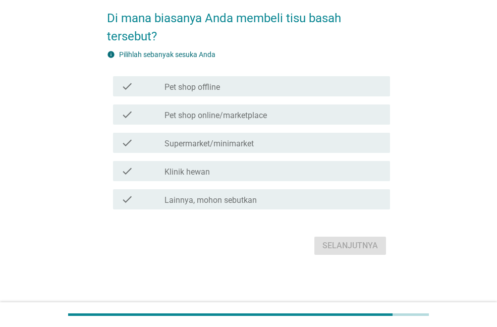
scroll to position [0, 0]
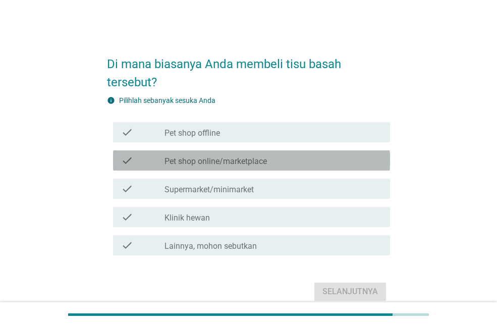
click at [220, 160] on label "Pet shop online/marketplace" at bounding box center [216, 161] width 102 height 10
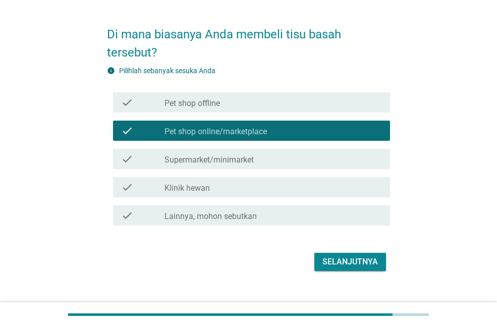
scroll to position [46, 0]
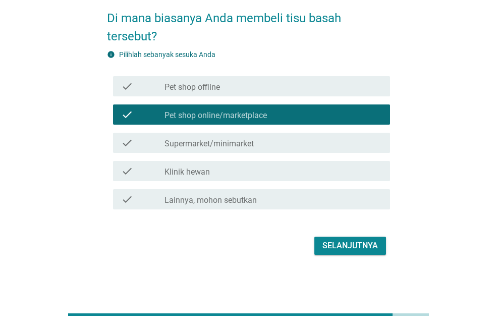
click at [333, 250] on div "Selanjutnya" at bounding box center [350, 246] width 56 height 12
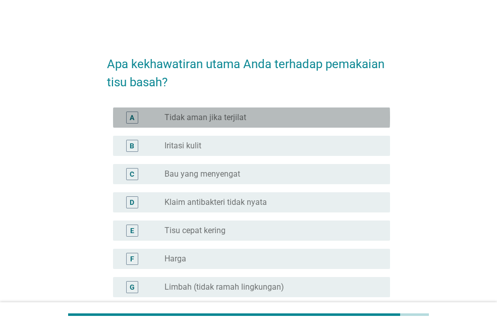
click at [214, 117] on label "Tidak aman jika terjilat" at bounding box center [206, 118] width 82 height 10
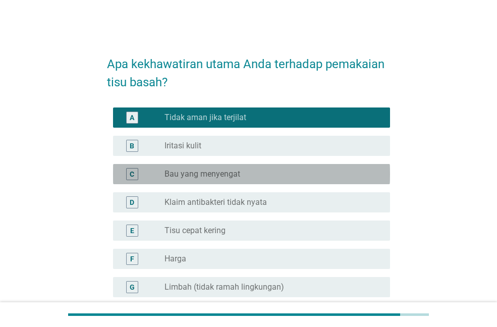
click at [221, 173] on label "Bau yang menyengat" at bounding box center [203, 174] width 76 height 10
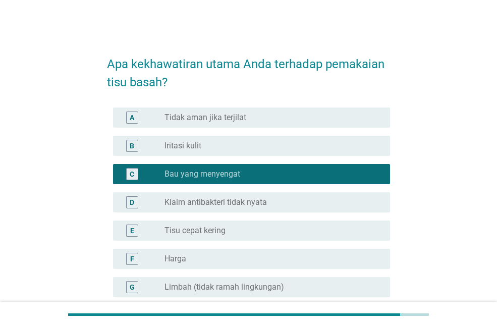
click at [204, 113] on label "Tidak aman jika terjilat" at bounding box center [206, 118] width 82 height 10
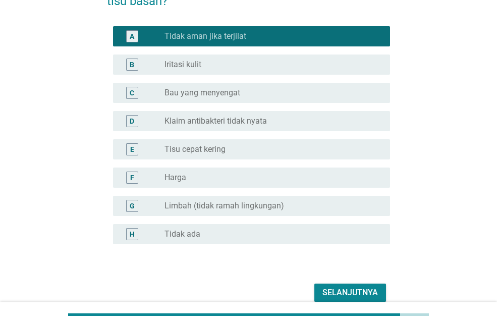
scroll to position [128, 0]
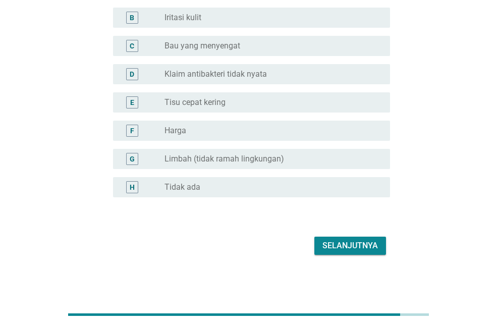
click at [319, 252] on button "Selanjutnya" at bounding box center [350, 246] width 72 height 18
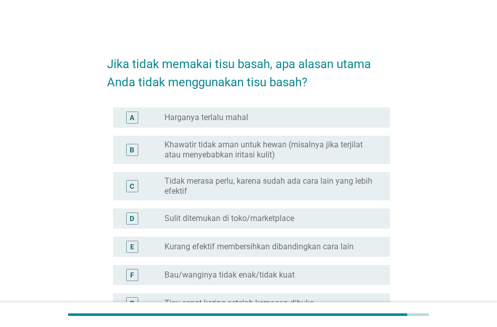
click at [193, 153] on label "Khawatir tidak aman untuk hewan (misalnya jika terjilat atau menyebabkan iritas…" at bounding box center [269, 150] width 209 height 20
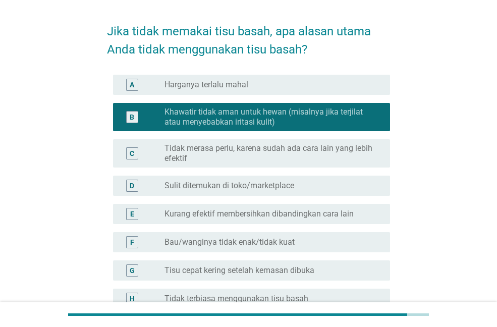
scroll to position [50, 0]
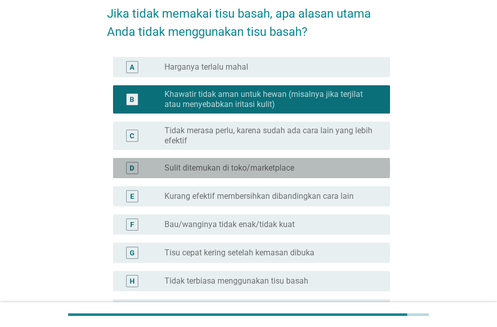
click at [196, 175] on div "D radio_button_unchecked Sulit ditemukan di toko/marketplace" at bounding box center [251, 168] width 277 height 20
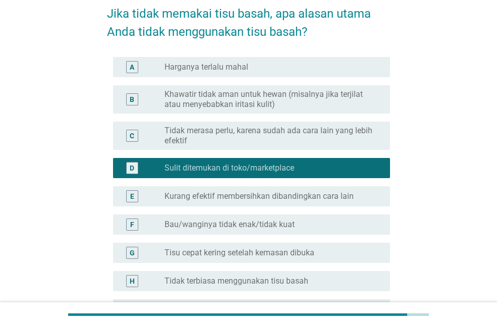
click at [193, 114] on div "B radio_button_unchecked Khawatir tidak aman untuk hewan (misalnya jika terjila…" at bounding box center [248, 99] width 283 height 36
click at [195, 97] on label "Khawatir tidak aman untuk hewan (misalnya jika terjilat atau menyebabkan iritas…" at bounding box center [269, 99] width 209 height 20
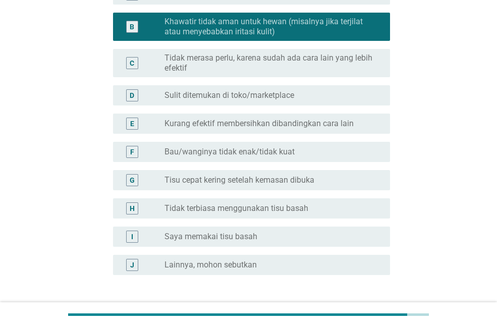
scroll to position [201, 0]
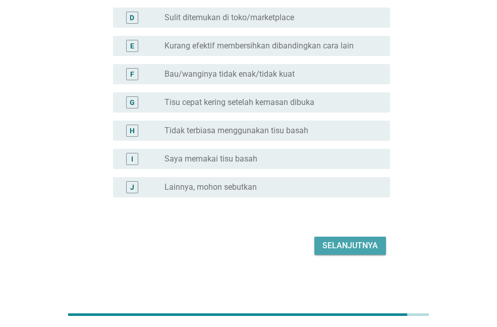
click at [340, 245] on div "Selanjutnya" at bounding box center [350, 246] width 56 height 12
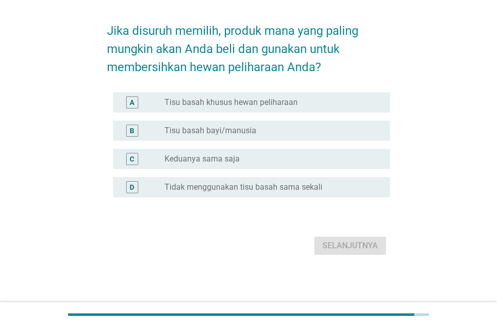
scroll to position [0, 0]
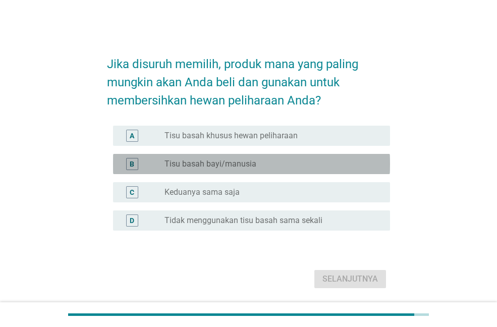
click at [212, 164] on label "Tisu basah bayi/manusia" at bounding box center [211, 164] width 92 height 10
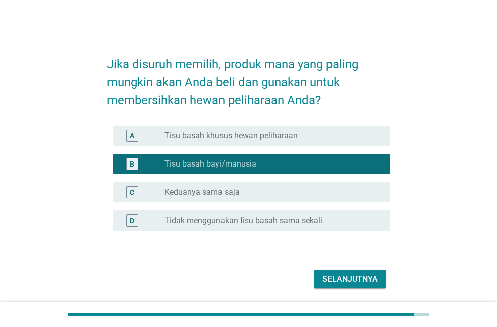
click at [209, 140] on label "Tisu basah khusus hewan peliharaan" at bounding box center [231, 136] width 133 height 10
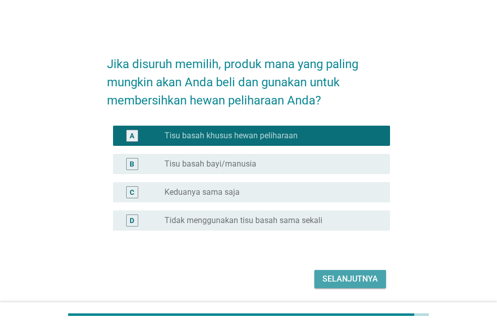
click at [335, 272] on button "Selanjutnya" at bounding box center [350, 279] width 72 height 18
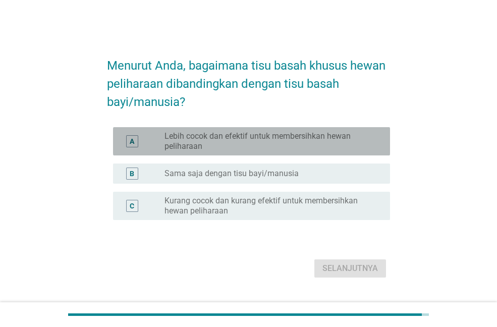
click at [247, 147] on label "Lebih cocok dan efektif untuk membersihkan hewan peliharaan" at bounding box center [269, 141] width 209 height 20
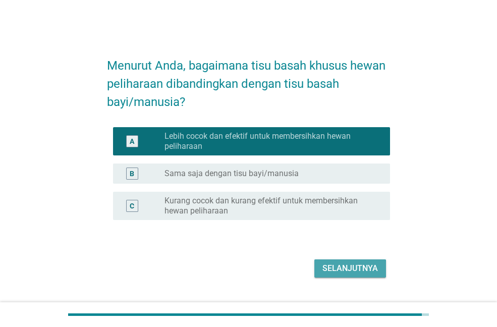
click at [342, 265] on div "Selanjutnya" at bounding box center [350, 268] width 56 height 12
